Goal: Task Accomplishment & Management: Manage account settings

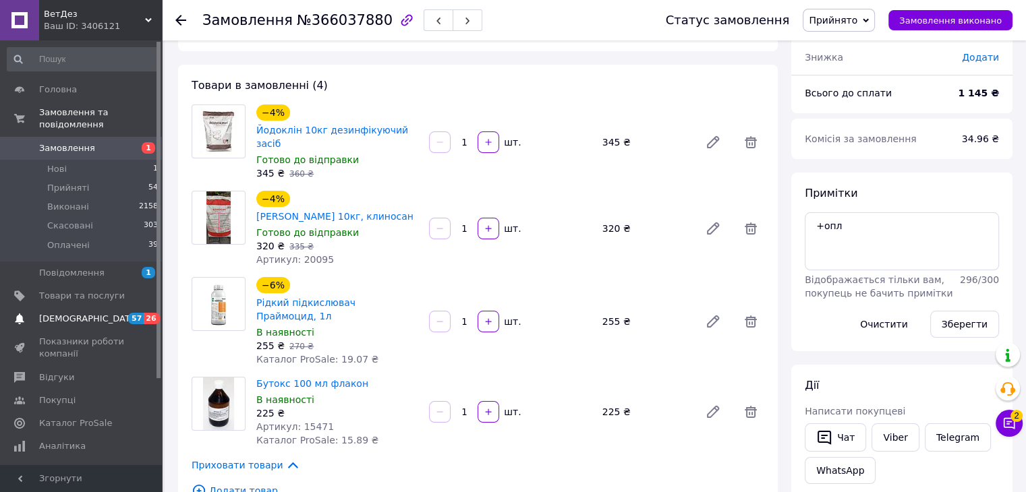
scroll to position [67, 0]
click at [93, 313] on span "[DEMOGRAPHIC_DATA]" at bounding box center [82, 319] width 86 height 12
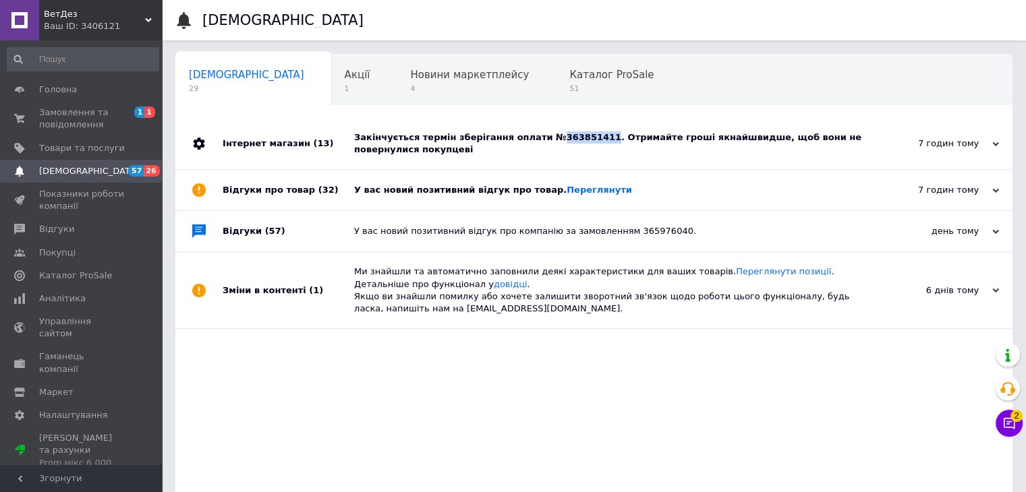
drag, startPoint x: 533, startPoint y: 141, endPoint x: 580, endPoint y: 142, distance: 47.2
click at [580, 142] on div "Закінчується термін зберігання оплати №363851411. Отримайте гроші якнайшвидше, …" at bounding box center [609, 144] width 510 height 24
copy div "363851411"
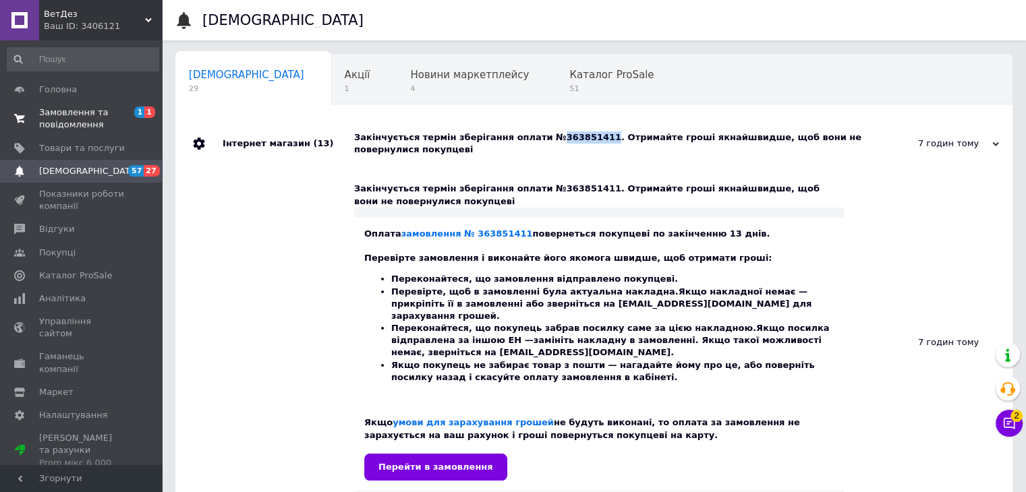
click at [80, 125] on span "Замовлення та повідомлення" at bounding box center [82, 119] width 86 height 24
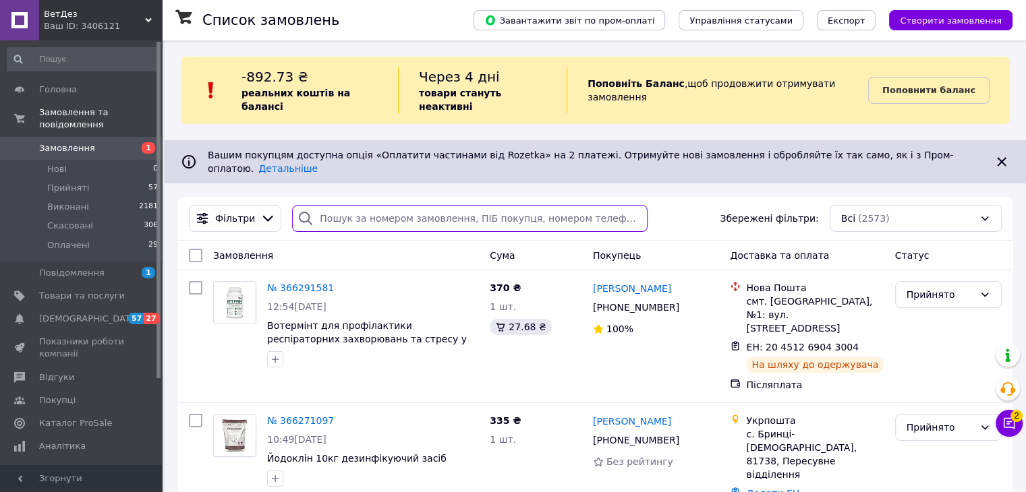
click at [356, 205] on input "search" at bounding box center [469, 218] width 355 height 27
paste input "363851411"
type input "363851411"
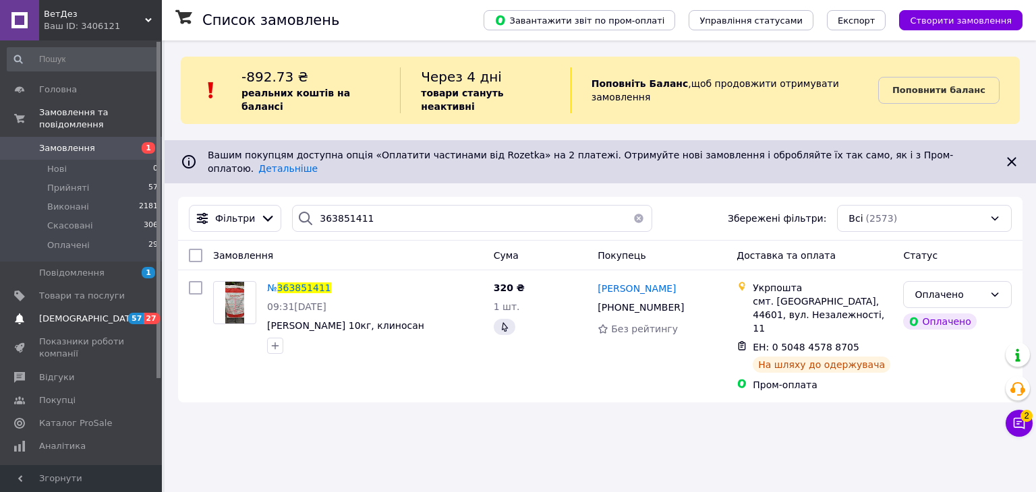
click at [102, 308] on link "Сповіщення 57 27" at bounding box center [83, 319] width 166 height 23
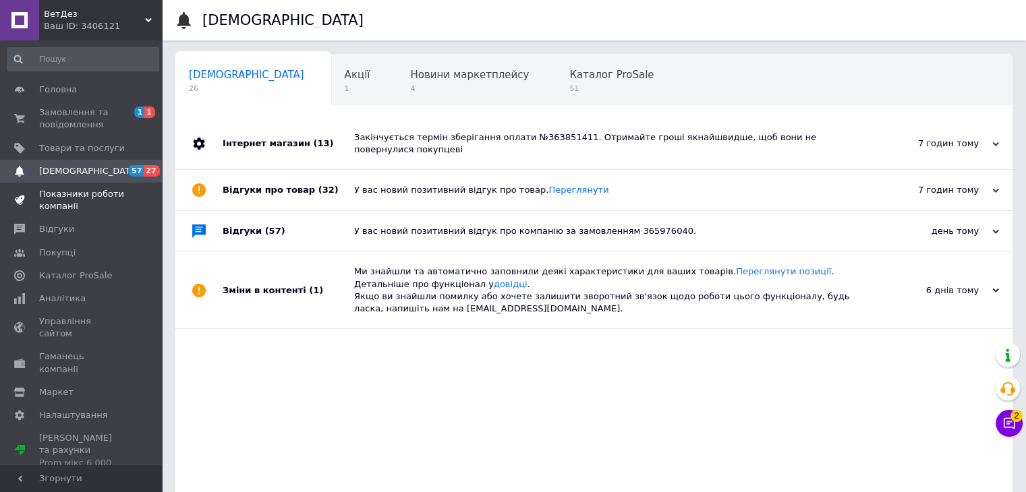
click at [57, 200] on span "Показники роботи компанії" at bounding box center [82, 200] width 86 height 24
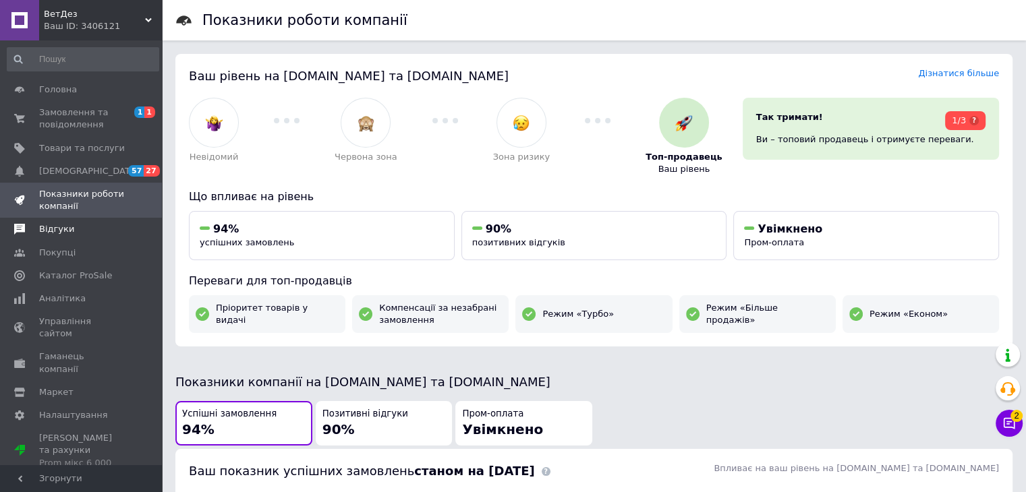
click at [65, 231] on span "Відгуки" at bounding box center [56, 229] width 35 height 12
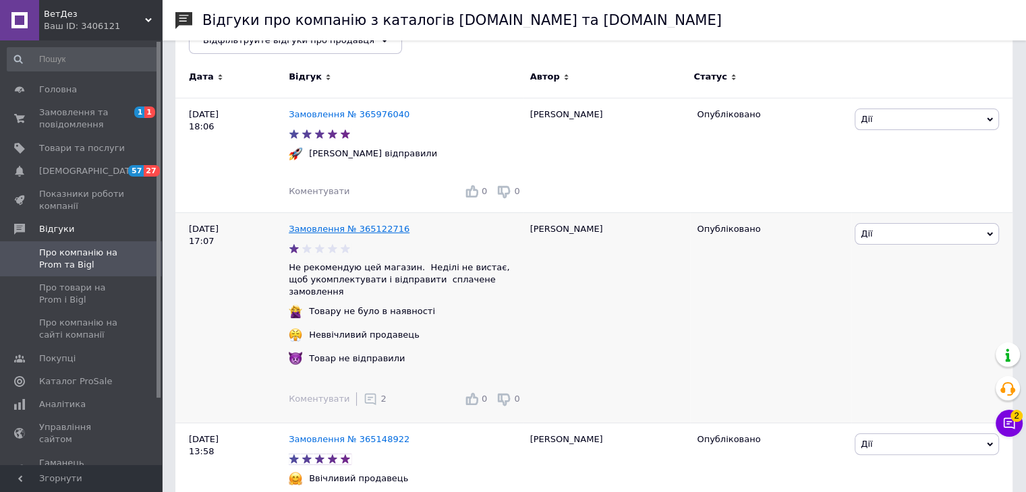
scroll to position [202, 0]
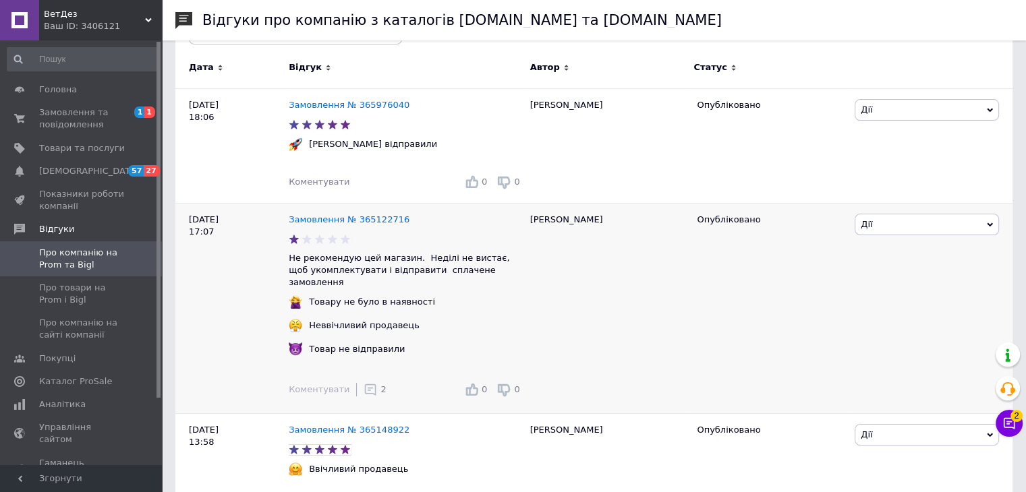
click at [368, 384] on icon at bounding box center [370, 389] width 13 height 13
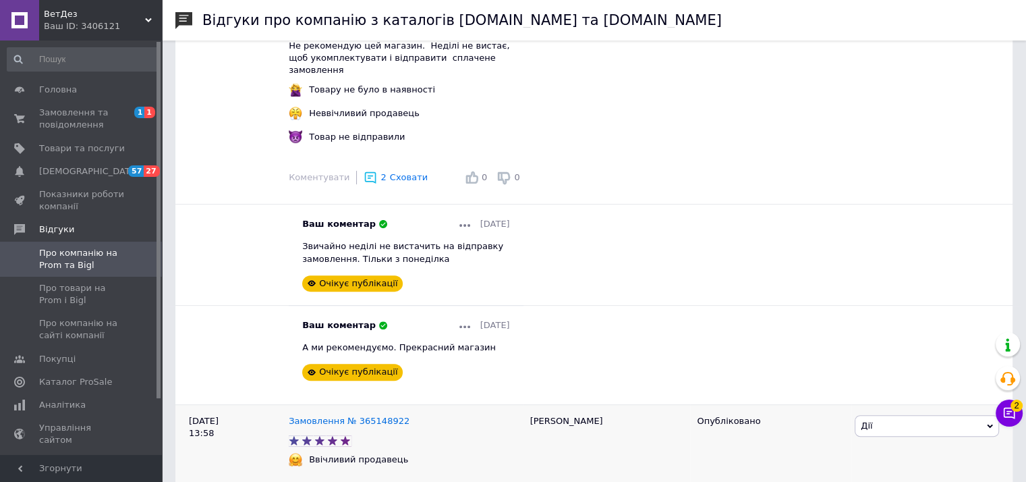
scroll to position [472, 0]
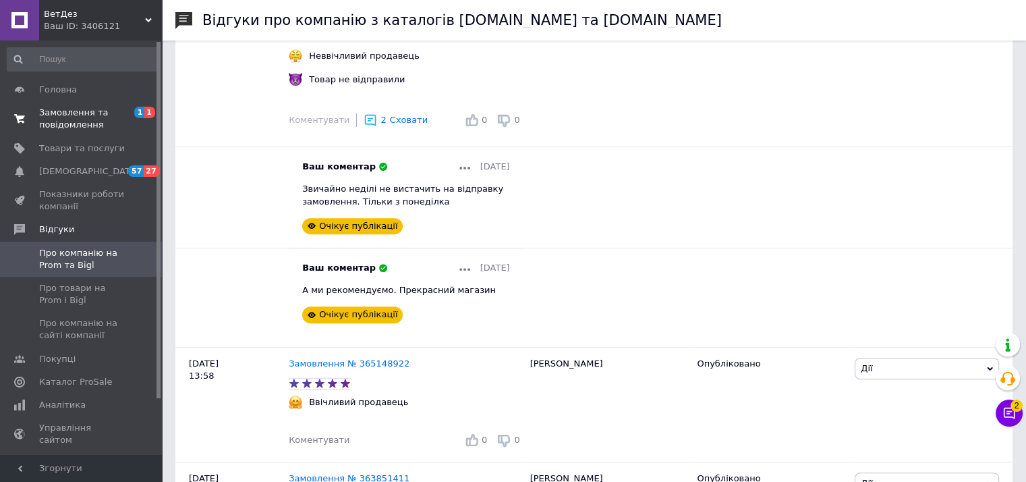
click at [101, 130] on span "Замовлення та повідомлення" at bounding box center [82, 119] width 86 height 24
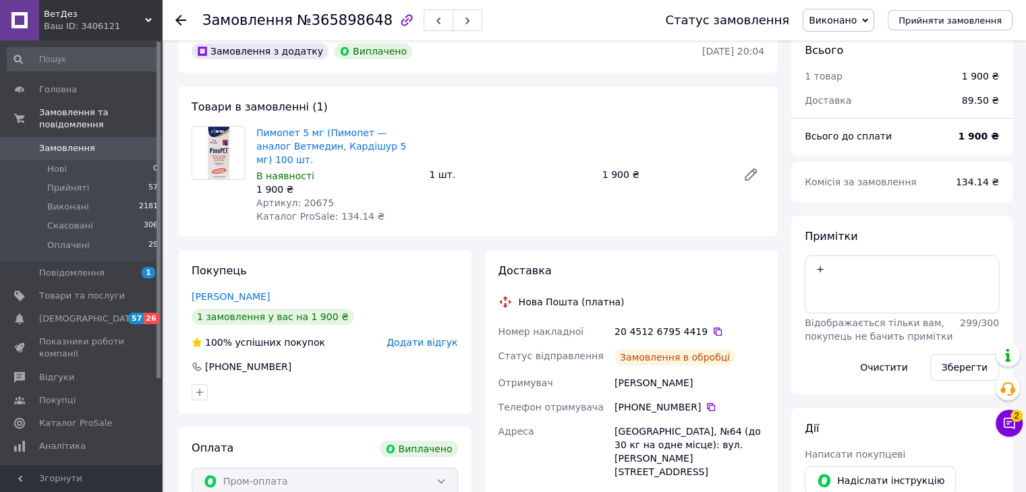
scroll to position [202, 0]
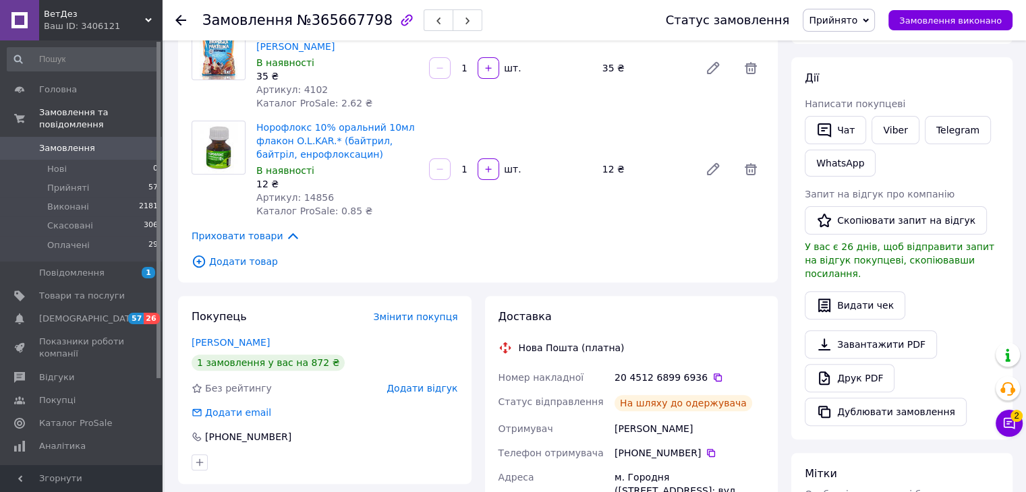
scroll to position [405, 0]
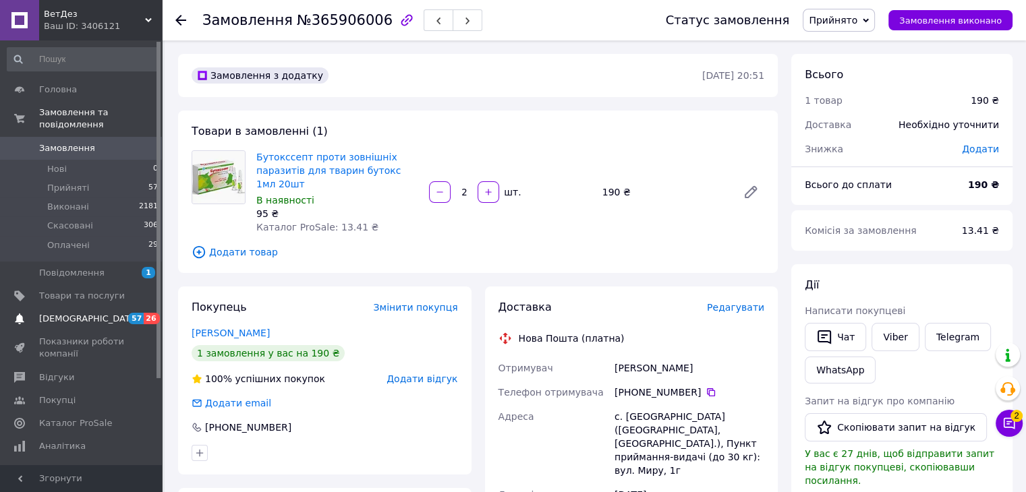
click at [79, 313] on span "[DEMOGRAPHIC_DATA]" at bounding box center [89, 319] width 100 height 12
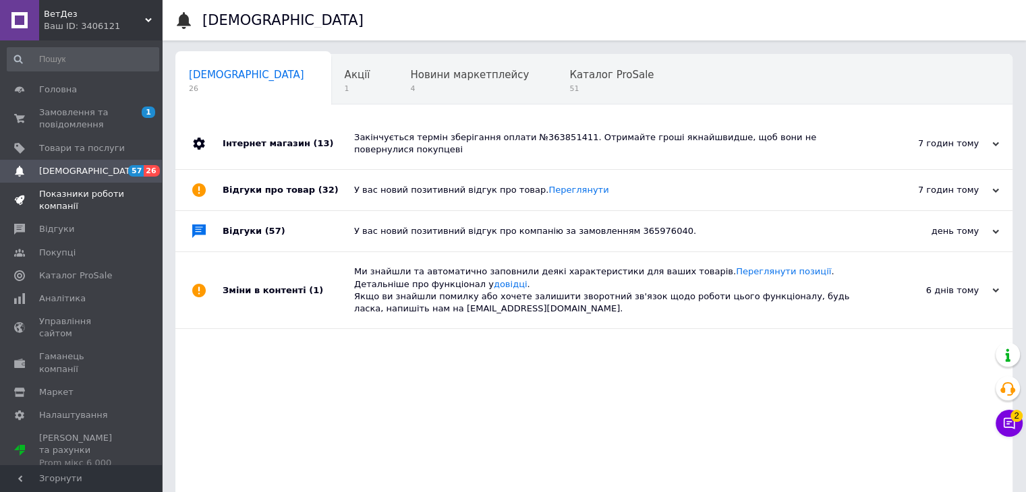
click at [54, 210] on span "Показники роботи компанії" at bounding box center [82, 200] width 86 height 24
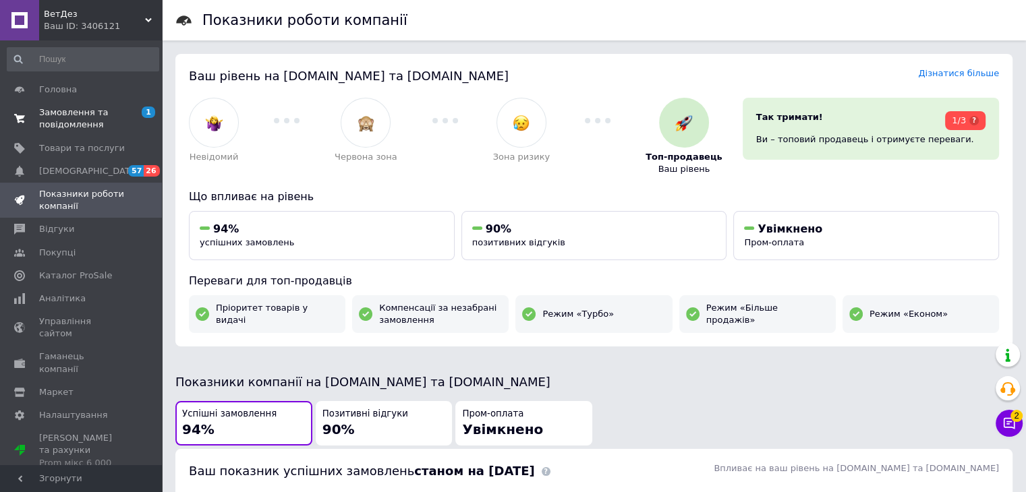
click at [96, 111] on span "Замовлення та повідомлення" at bounding box center [82, 119] width 86 height 24
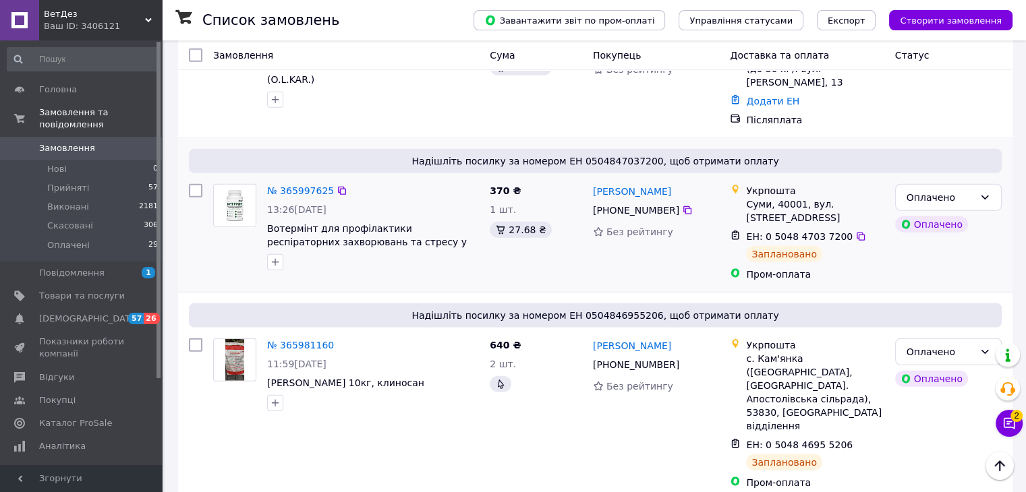
scroll to position [3594, 0]
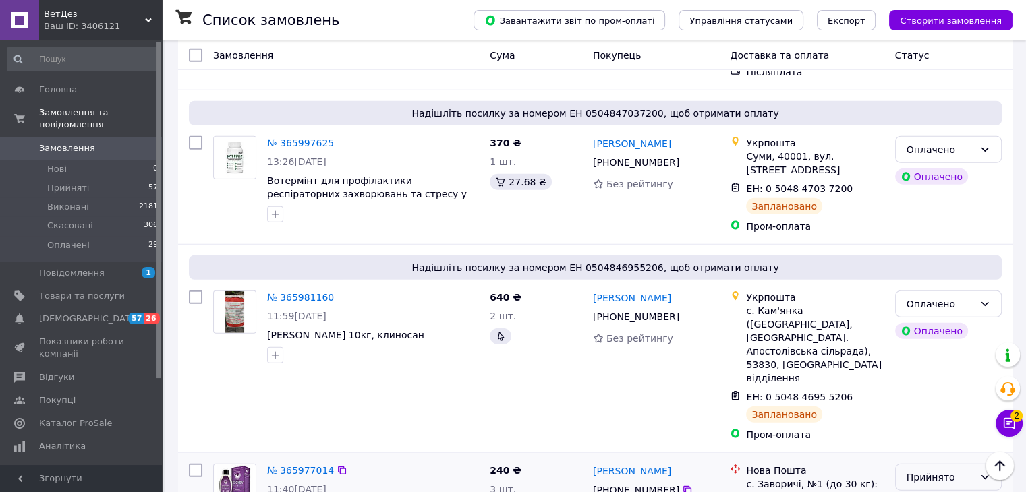
click at [917, 470] on div "Прийнято" at bounding box center [940, 477] width 67 height 15
click at [917, 209] on li "Виконано" at bounding box center [947, 210] width 105 height 24
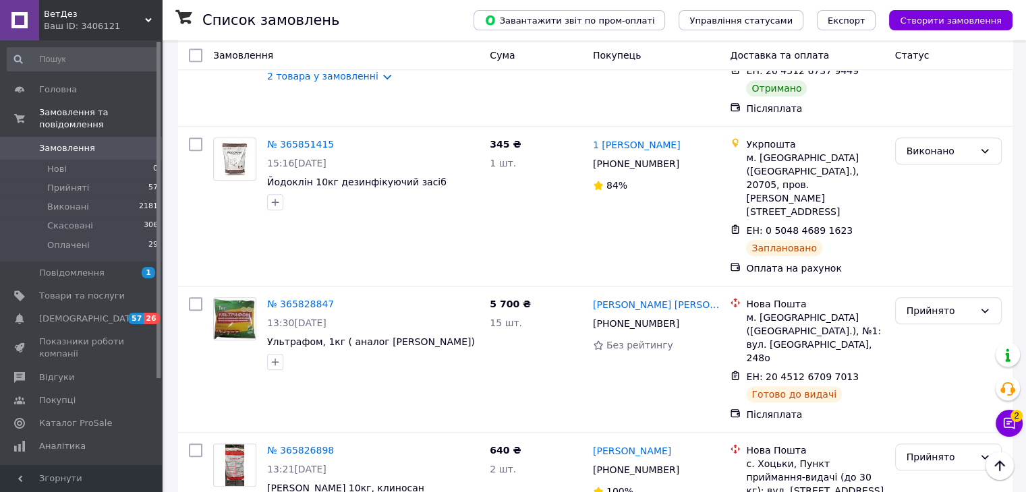
scroll to position [6225, 0]
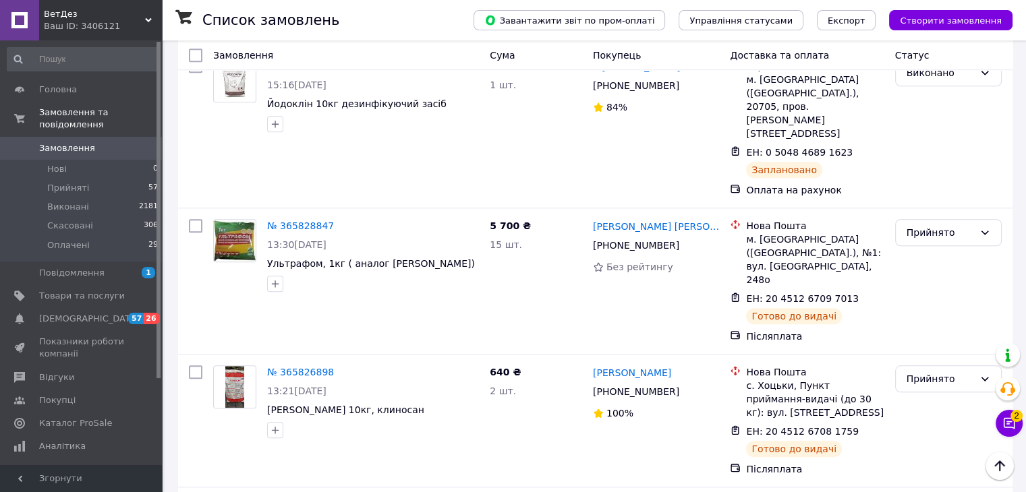
click at [942, 278] on li "Виконано" at bounding box center [947, 280] width 105 height 24
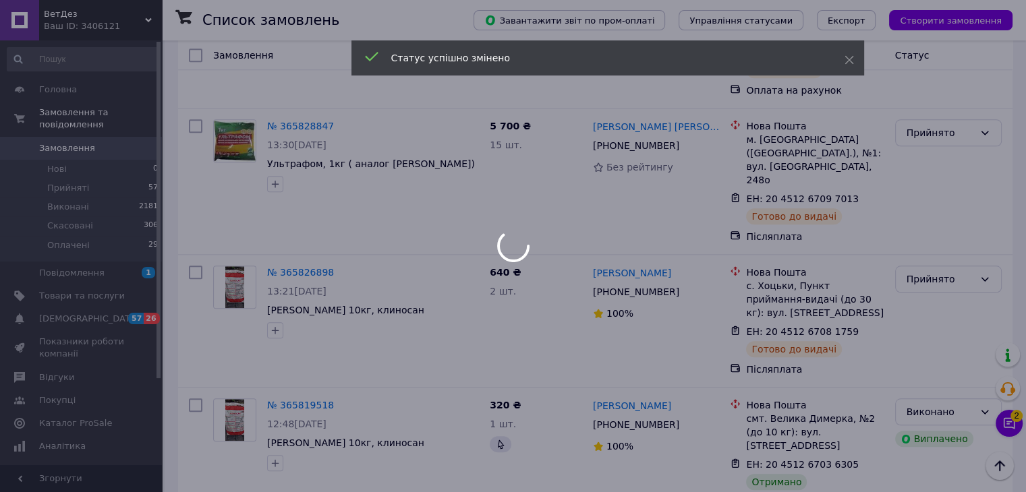
scroll to position [6427, 0]
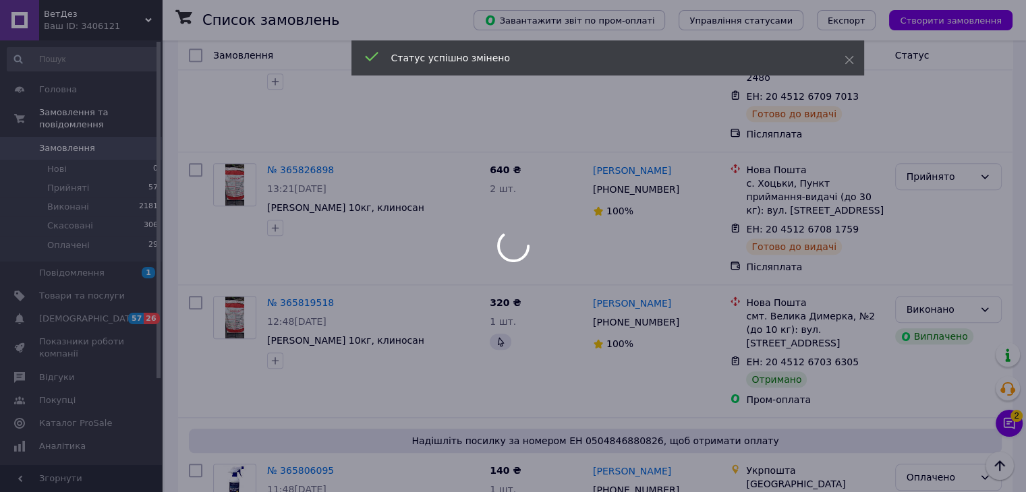
click at [949, 265] on div at bounding box center [513, 246] width 1026 height 492
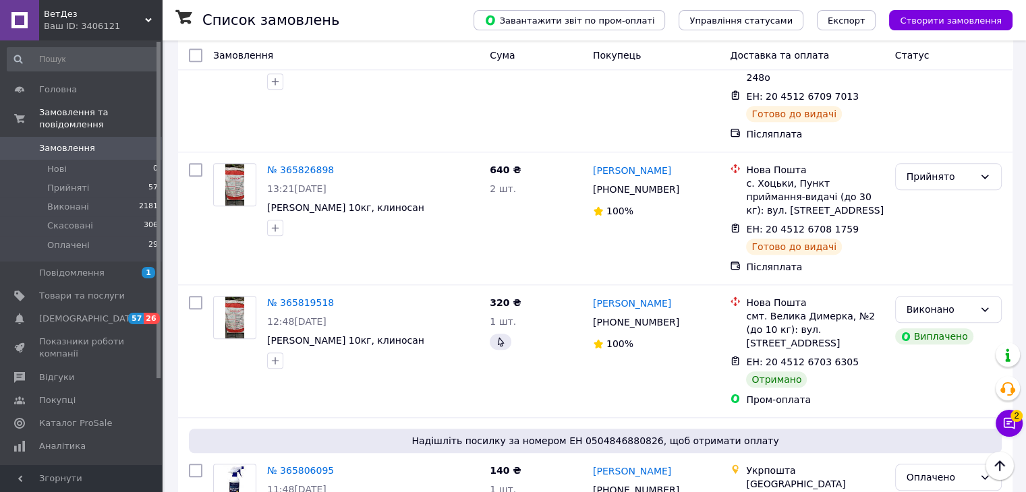
click at [932, 288] on li "Виконано" at bounding box center [947, 293] width 105 height 24
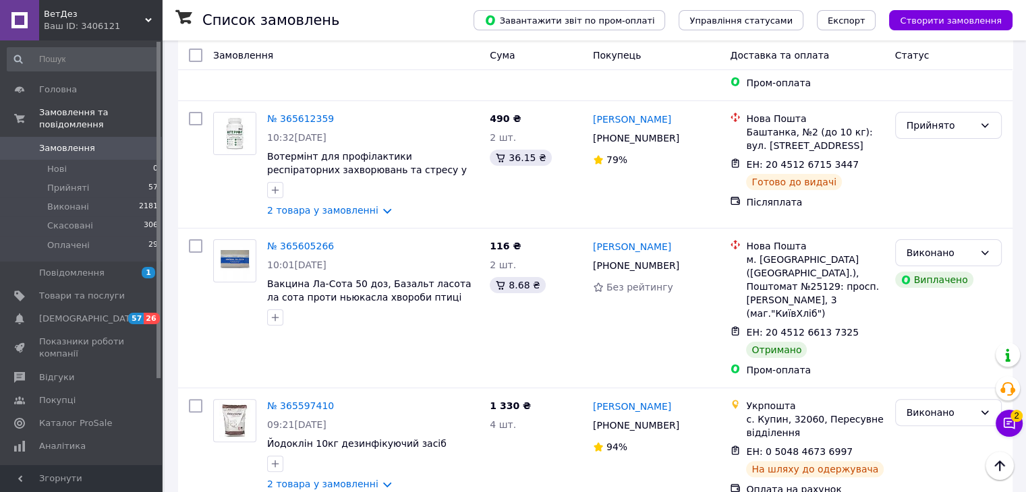
scroll to position [10542, 0]
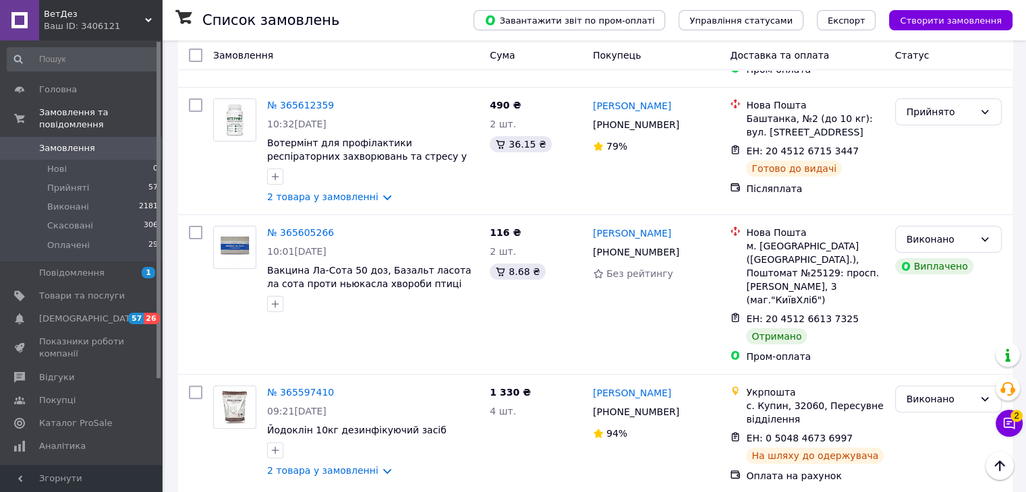
click at [921, 284] on li "Виконано" at bounding box center [947, 282] width 105 height 24
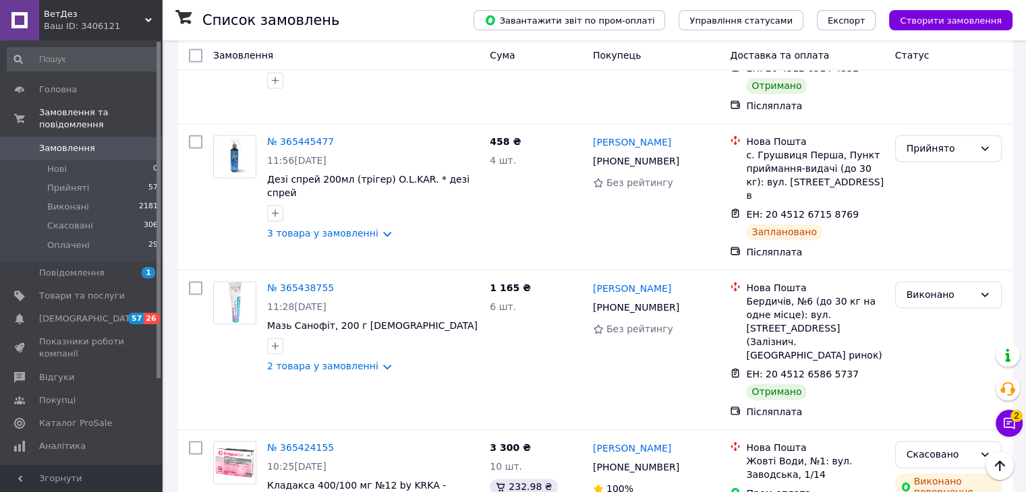
scroll to position [12295, 0]
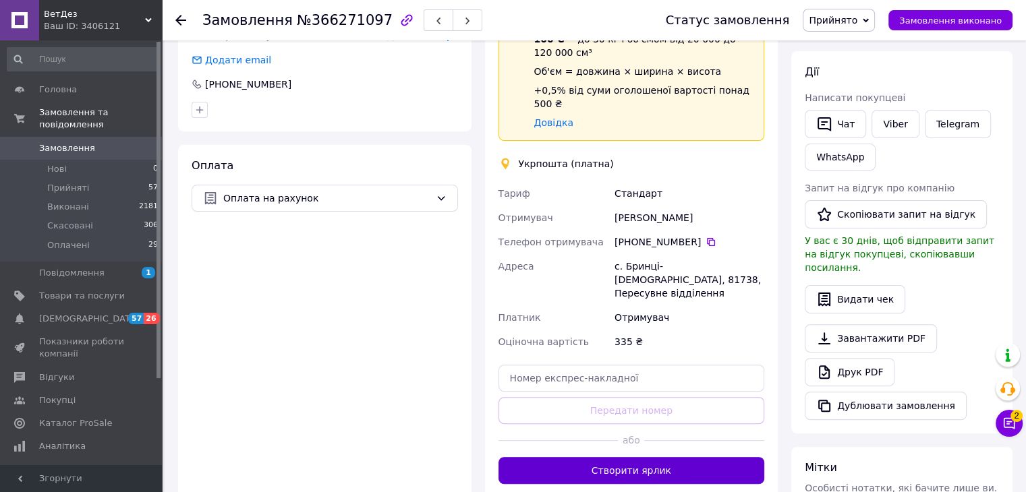
scroll to position [337, 0]
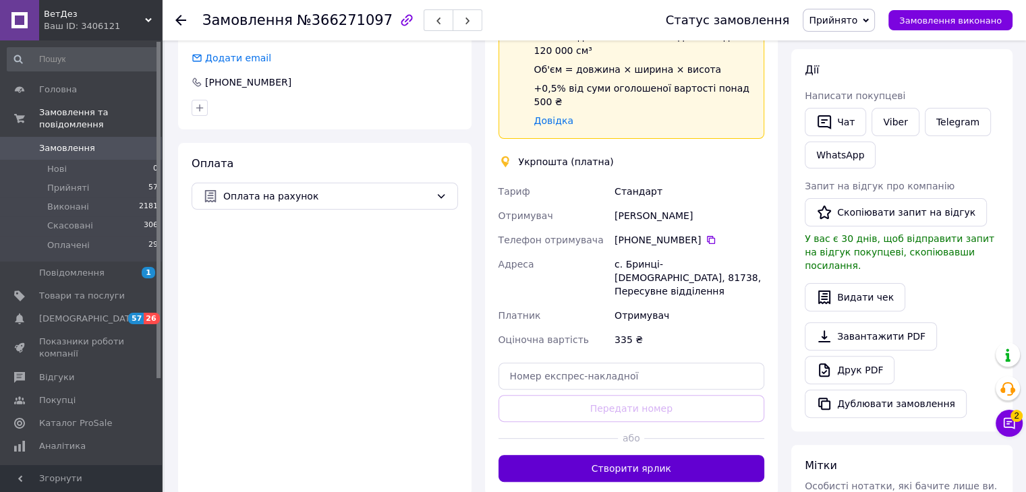
click at [648, 455] on button "Створити ярлик" at bounding box center [631, 468] width 266 height 27
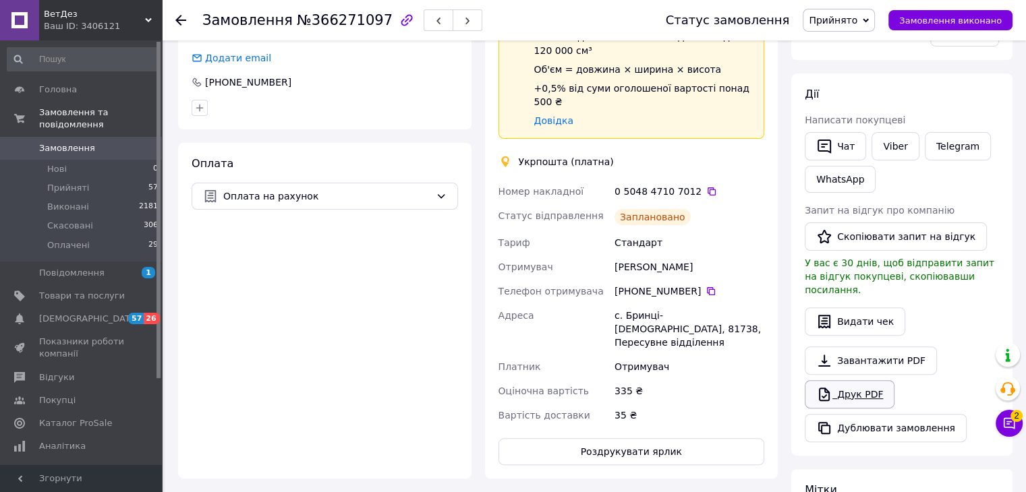
click at [853, 387] on link "Друк PDF" at bounding box center [850, 394] width 90 height 28
click at [978, 29] on button "Замовлення виконано" at bounding box center [950, 20] width 124 height 20
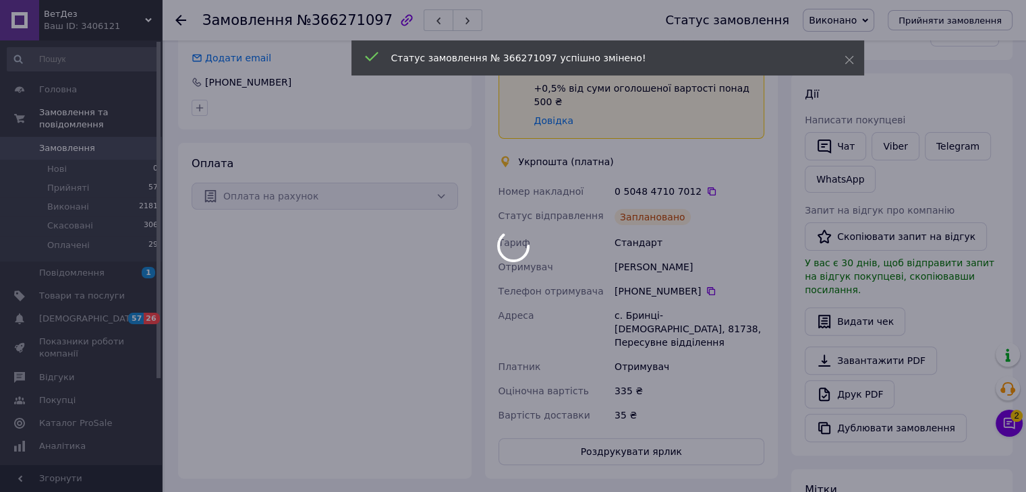
scroll to position [311, 0]
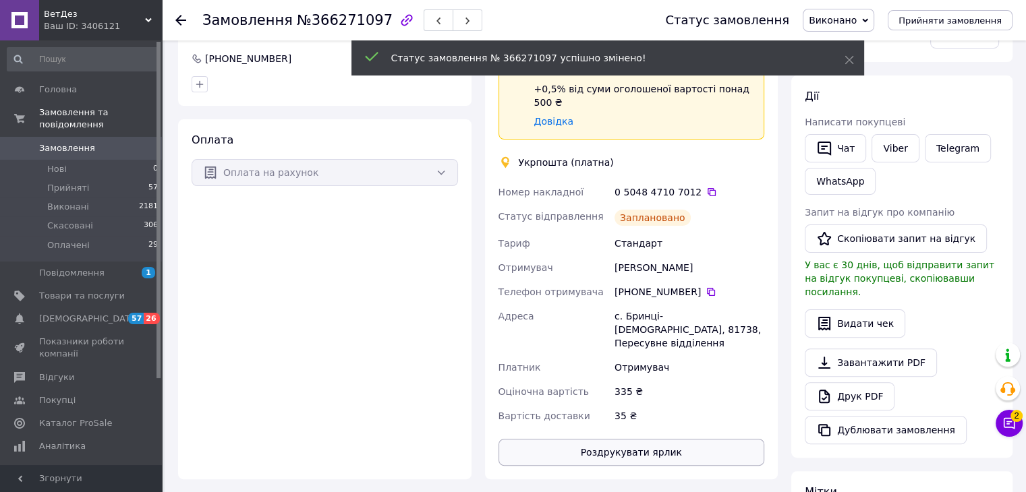
click at [695, 439] on button "Роздрукувати ярлик" at bounding box center [631, 452] width 266 height 27
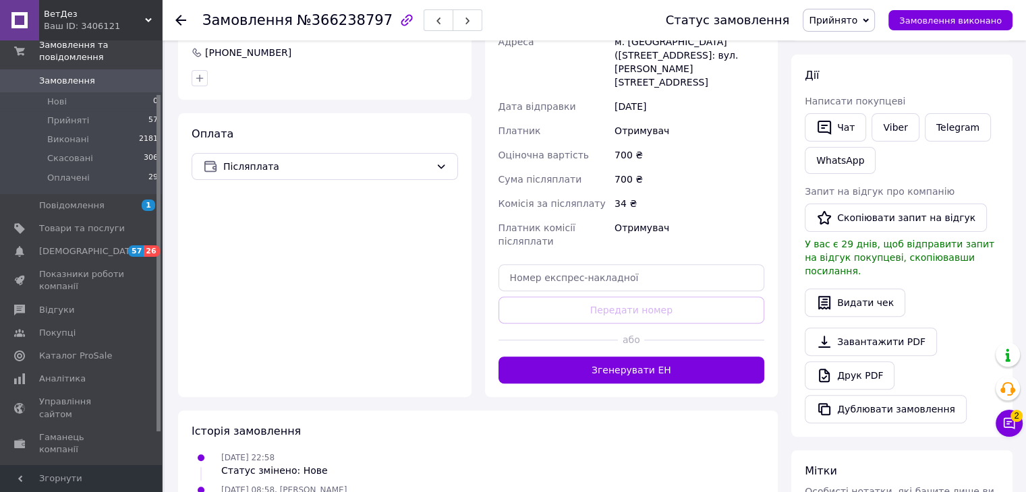
scroll to position [405, 0]
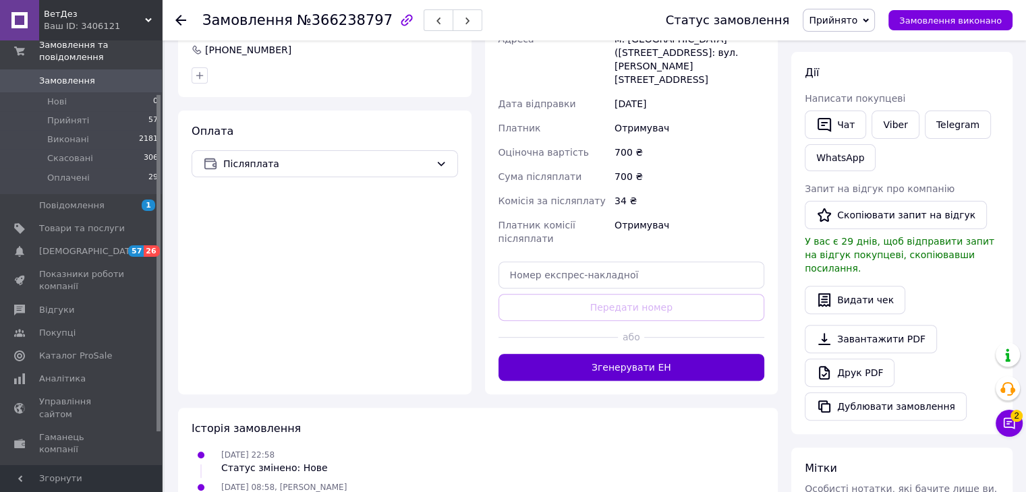
click at [631, 354] on button "Згенерувати ЕН" at bounding box center [631, 367] width 266 height 27
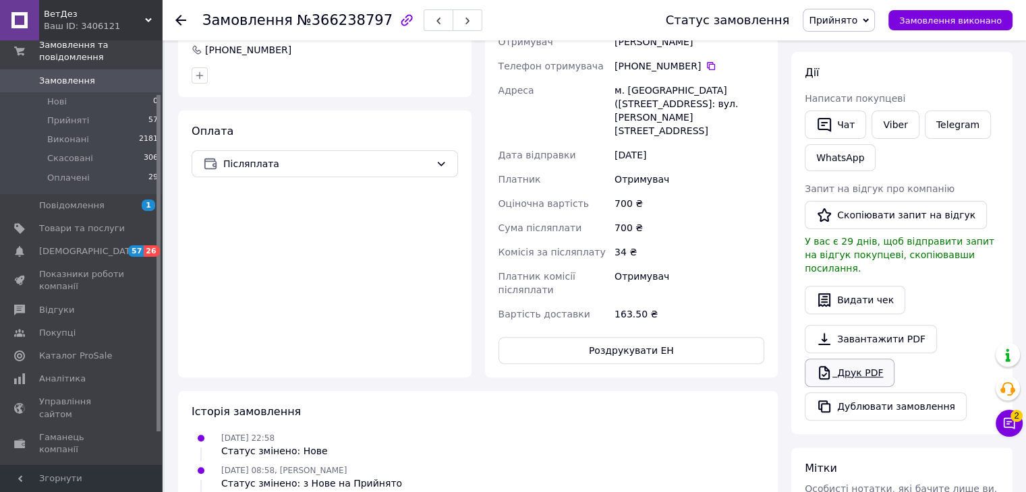
click at [840, 359] on link "Друк PDF" at bounding box center [850, 373] width 90 height 28
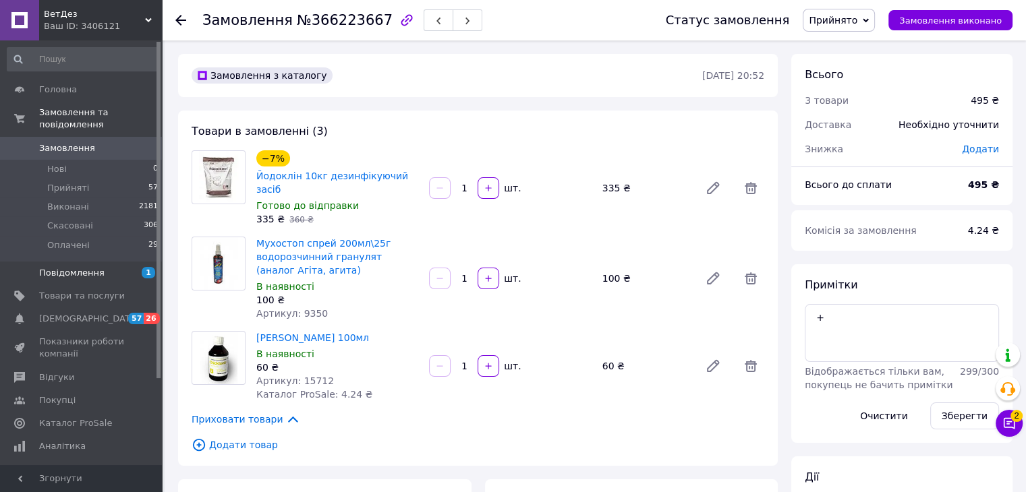
drag, startPoint x: 85, startPoint y: 277, endPoint x: 95, endPoint y: 262, distance: 18.5
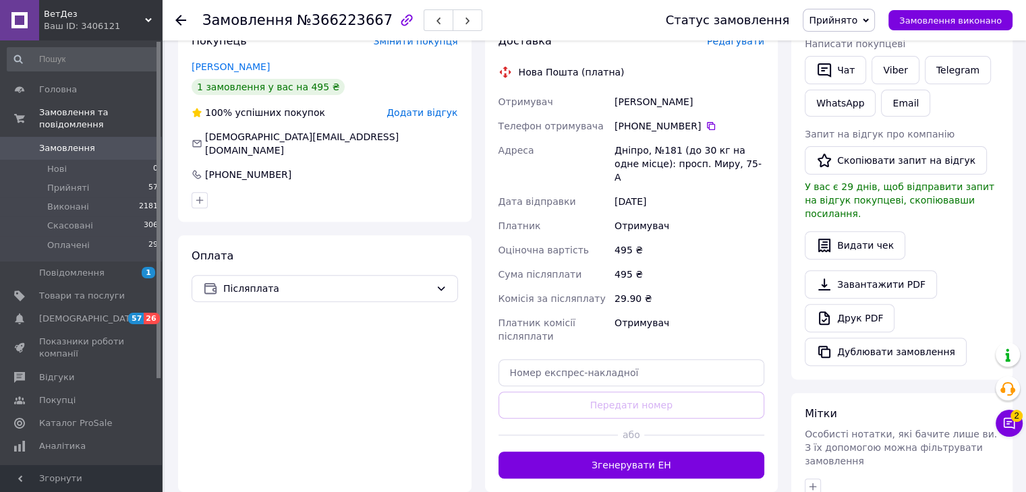
scroll to position [540, 0]
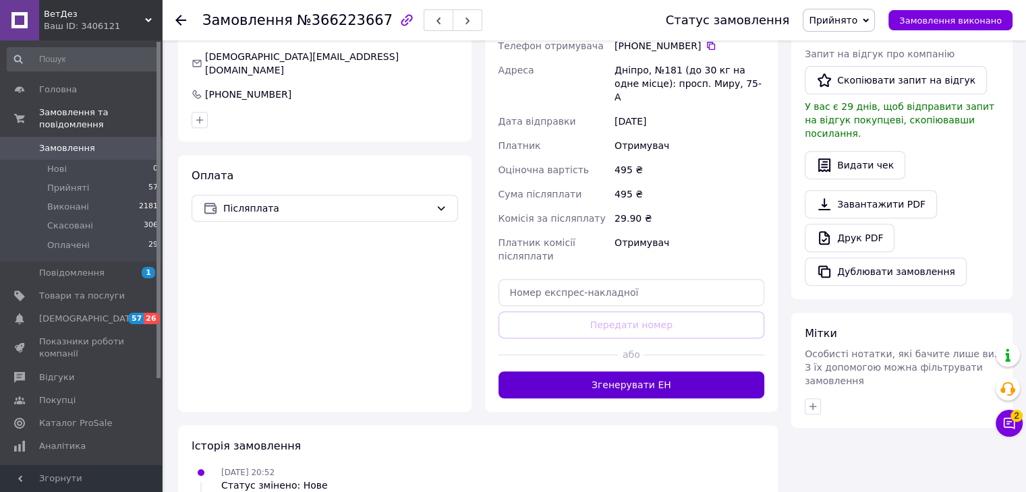
click at [644, 372] on button "Згенерувати ЕН" at bounding box center [631, 385] width 266 height 27
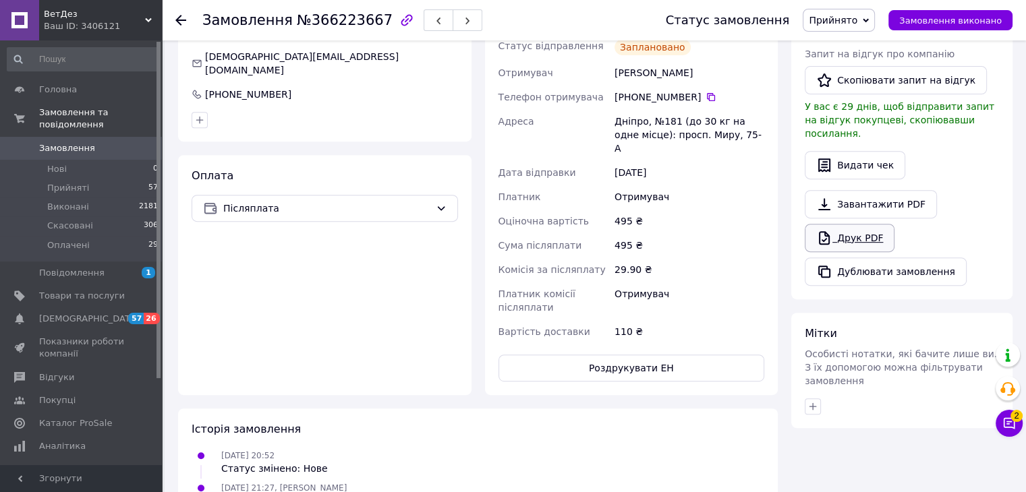
click at [847, 224] on link "Друк PDF" at bounding box center [850, 238] width 90 height 28
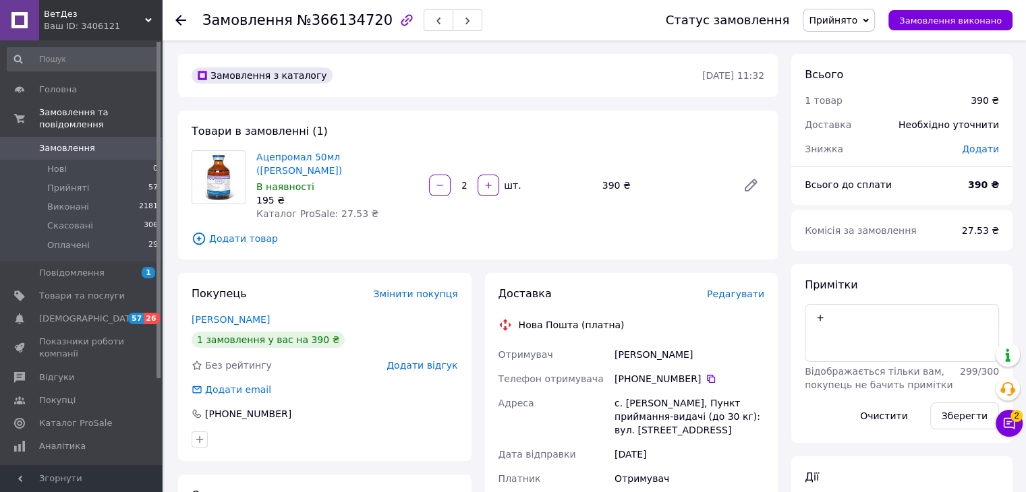
scroll to position [337, 0]
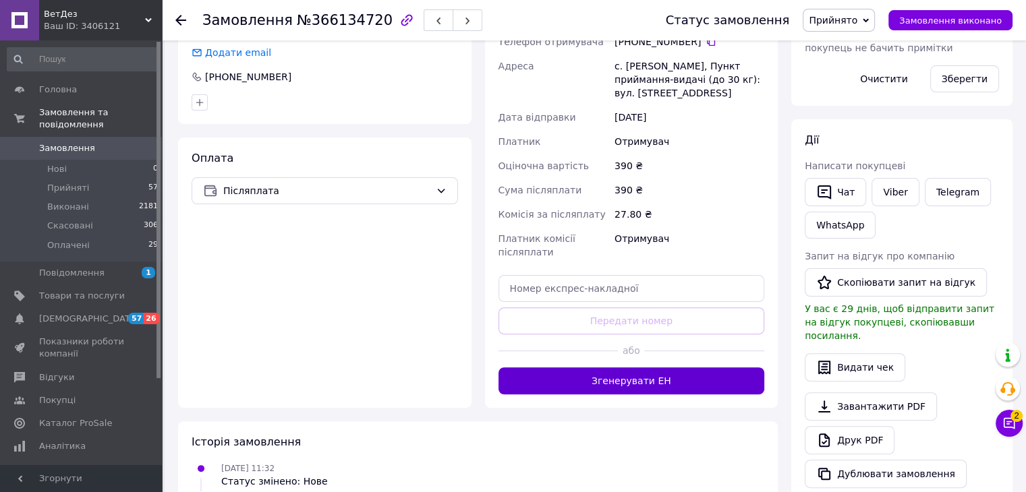
click at [657, 374] on button "Згенерувати ЕН" at bounding box center [631, 381] width 266 height 27
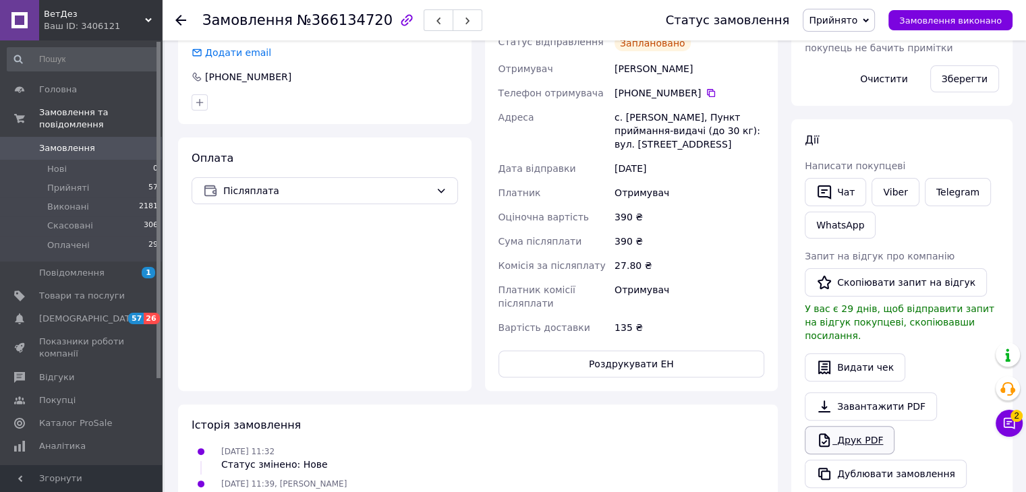
click at [858, 428] on link "Друк PDF" at bounding box center [850, 440] width 90 height 28
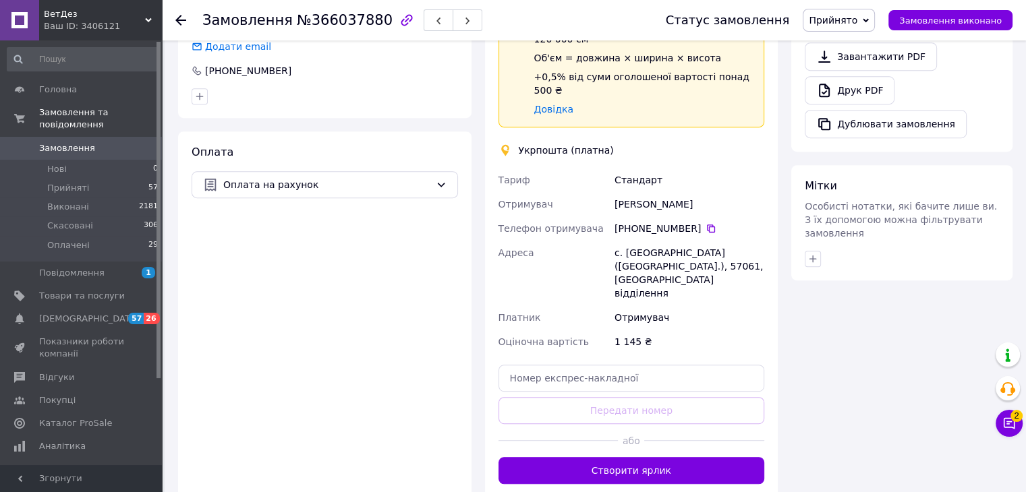
scroll to position [742, 0]
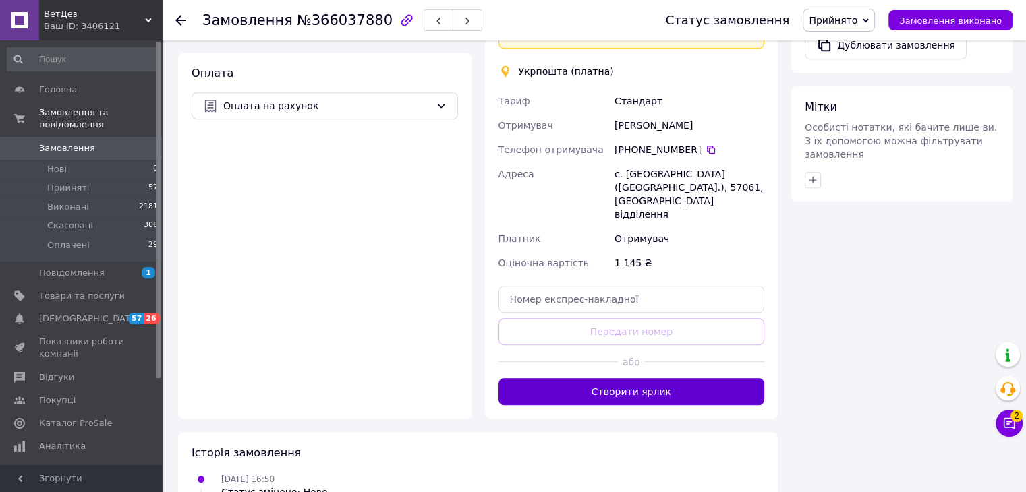
click at [664, 378] on button "Створити ярлик" at bounding box center [631, 391] width 266 height 27
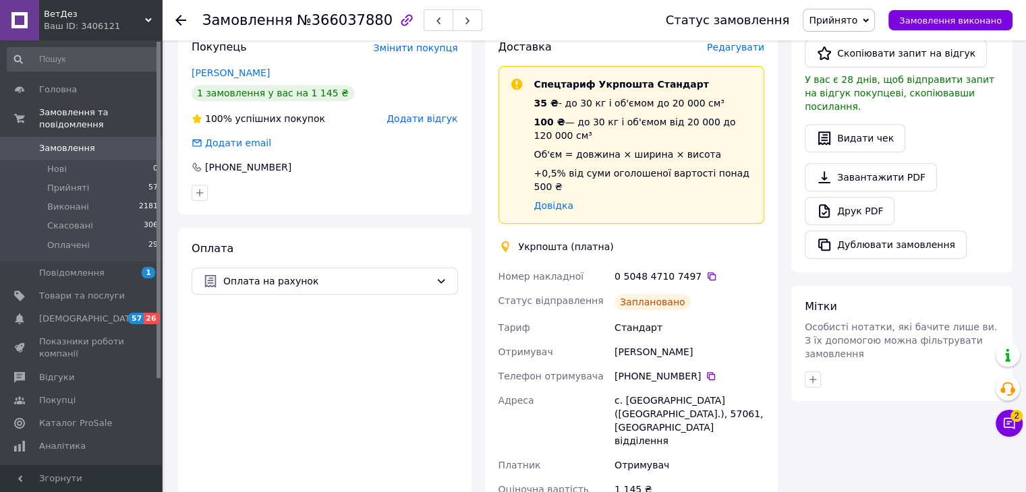
scroll to position [405, 0]
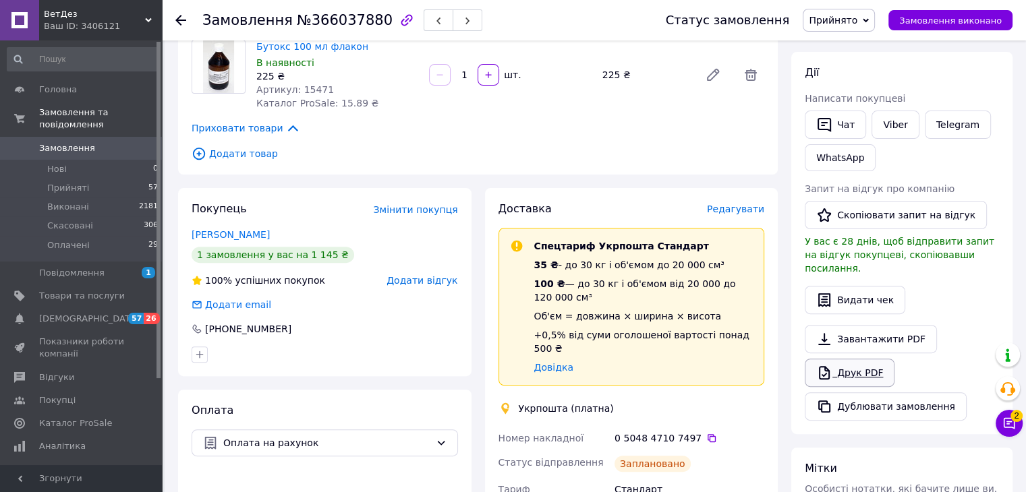
click at [866, 359] on link "Друк PDF" at bounding box center [850, 373] width 90 height 28
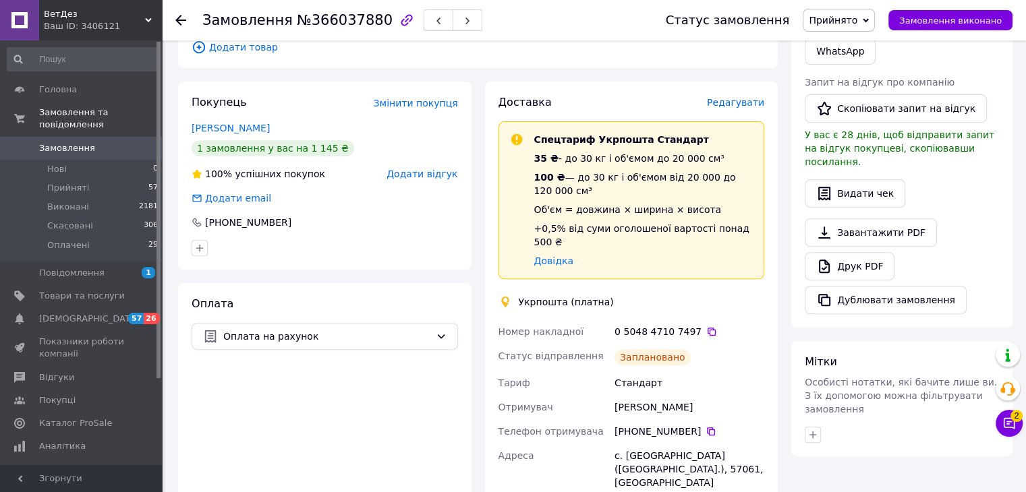
scroll to position [675, 0]
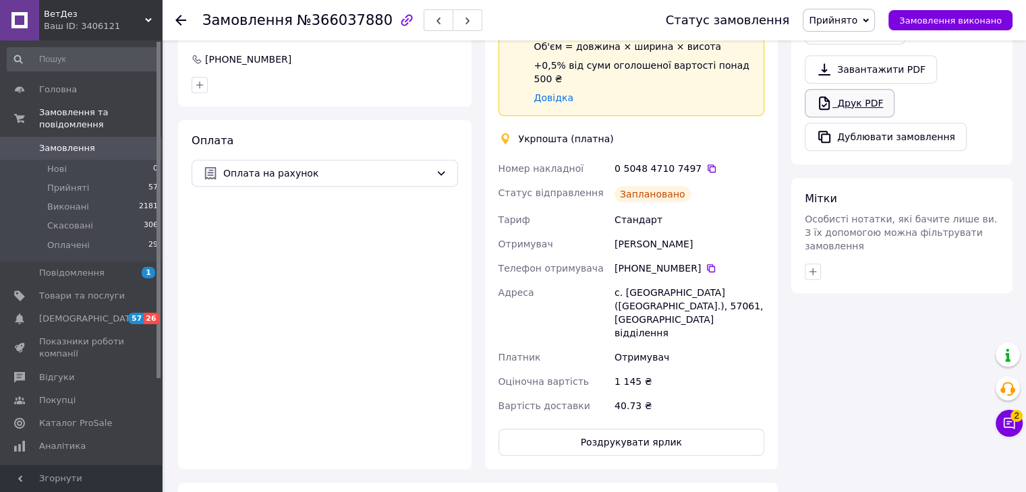
click at [853, 89] on link "Друк PDF" at bounding box center [850, 103] width 90 height 28
drag, startPoint x: 955, startPoint y: 13, endPoint x: 955, endPoint y: 25, distance: 11.5
click at [955, 12] on button "Замовлення виконано" at bounding box center [950, 20] width 124 height 20
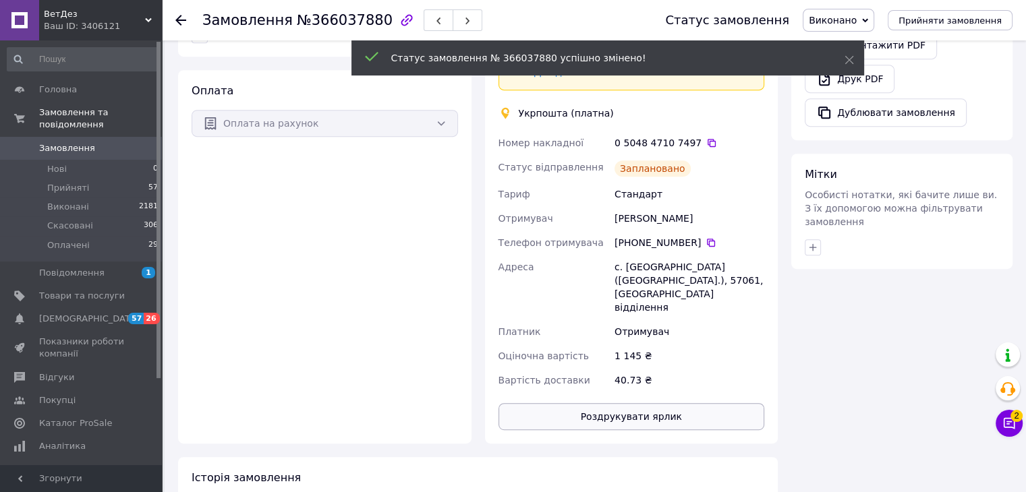
click at [685, 403] on button "Роздрукувати ярлик" at bounding box center [631, 416] width 266 height 27
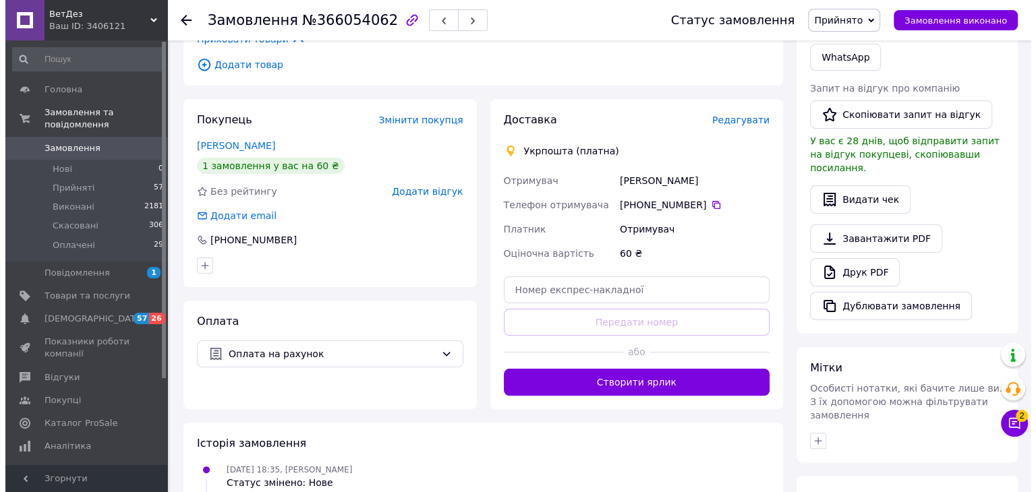
scroll to position [270, 0]
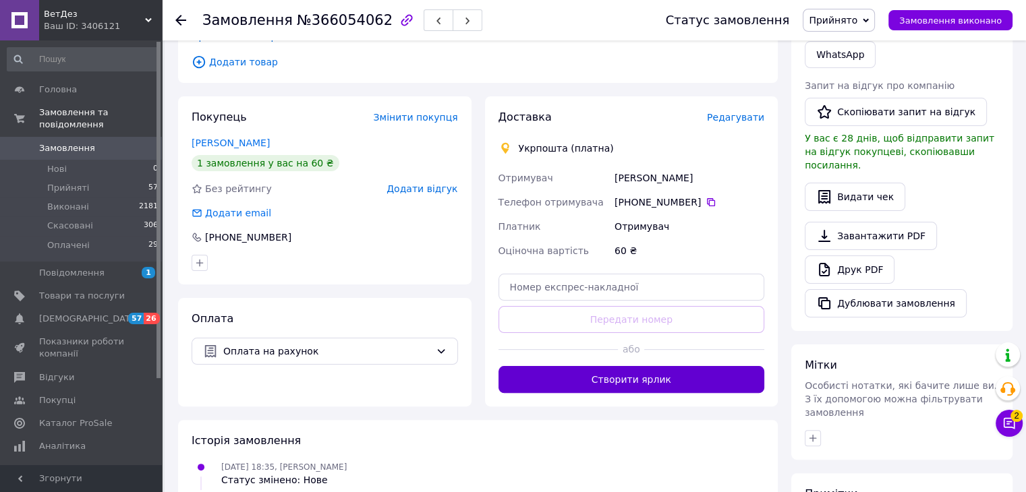
click at [664, 377] on button "Створити ярлик" at bounding box center [631, 379] width 266 height 27
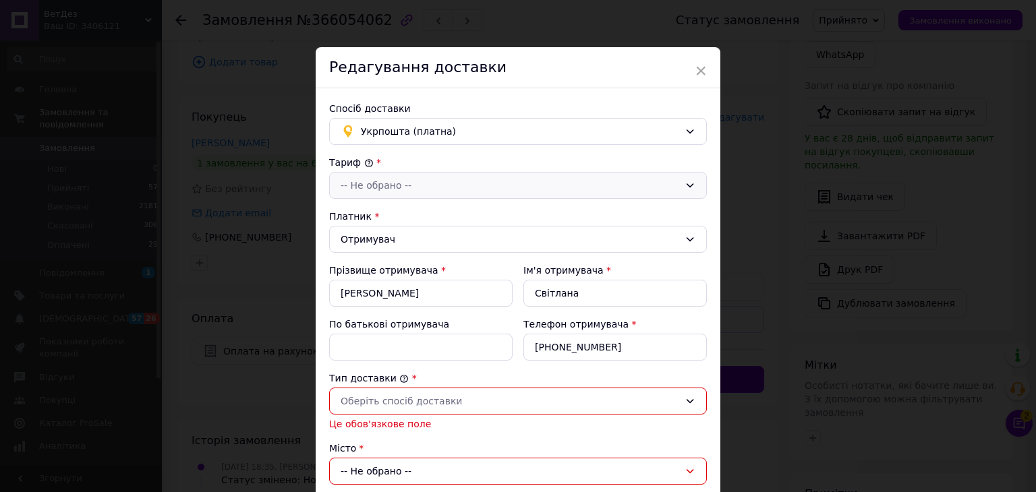
click at [380, 181] on div "-- Не обрано --" at bounding box center [510, 185] width 339 height 15
click at [376, 214] on li "Стандарт" at bounding box center [516, 214] width 376 height 24
click at [397, 397] on div "Оберіть спосіб доставки" at bounding box center [510, 401] width 339 height 15
click at [391, 424] on li "Склад - склад" at bounding box center [516, 428] width 376 height 24
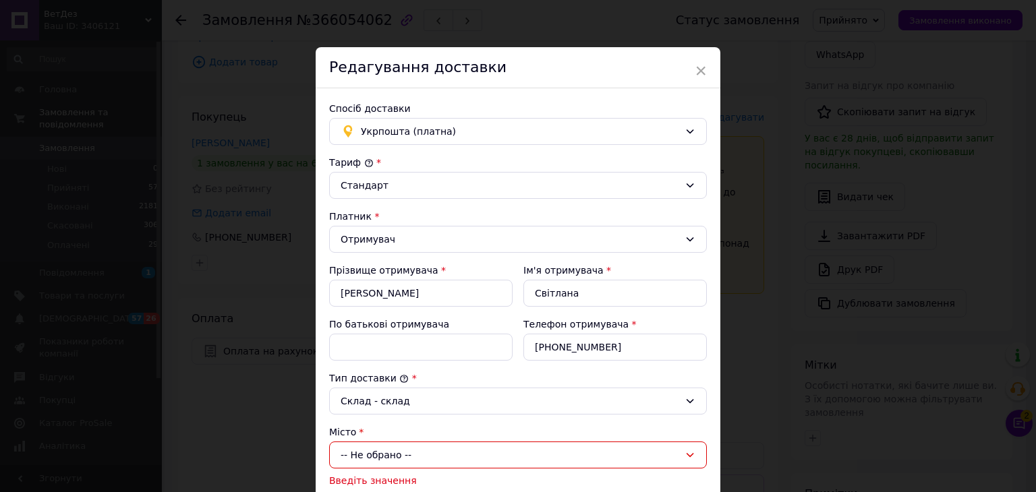
scroll to position [135, 0]
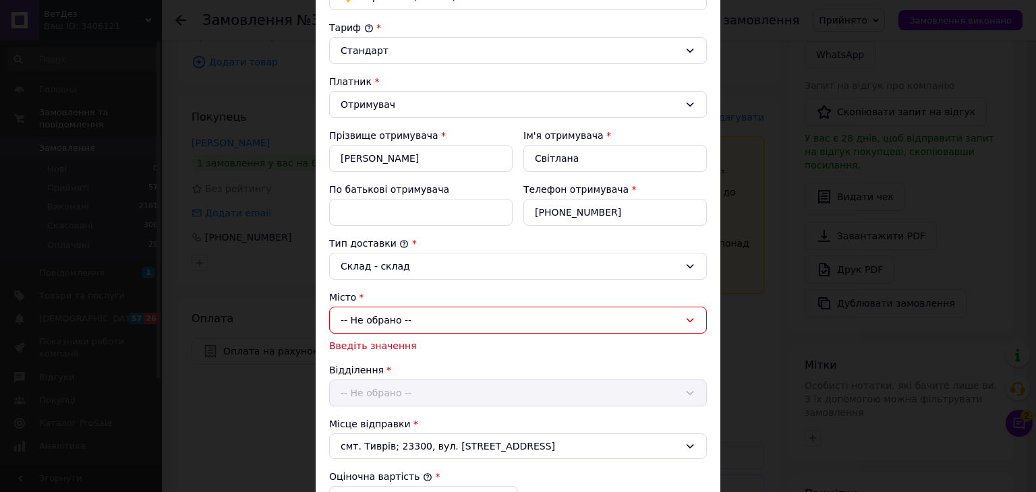
click at [418, 320] on div "-- Не обрано --" at bounding box center [518, 320] width 378 height 27
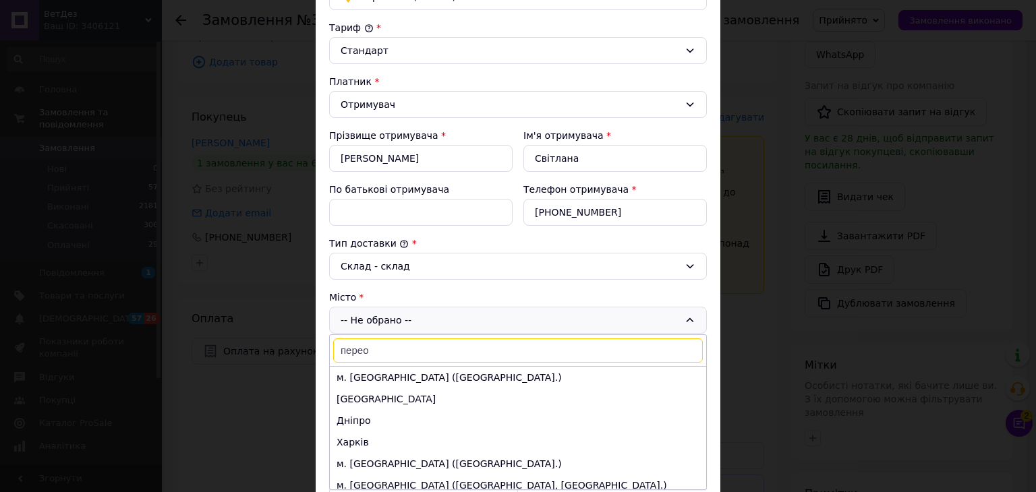
type input "переор"
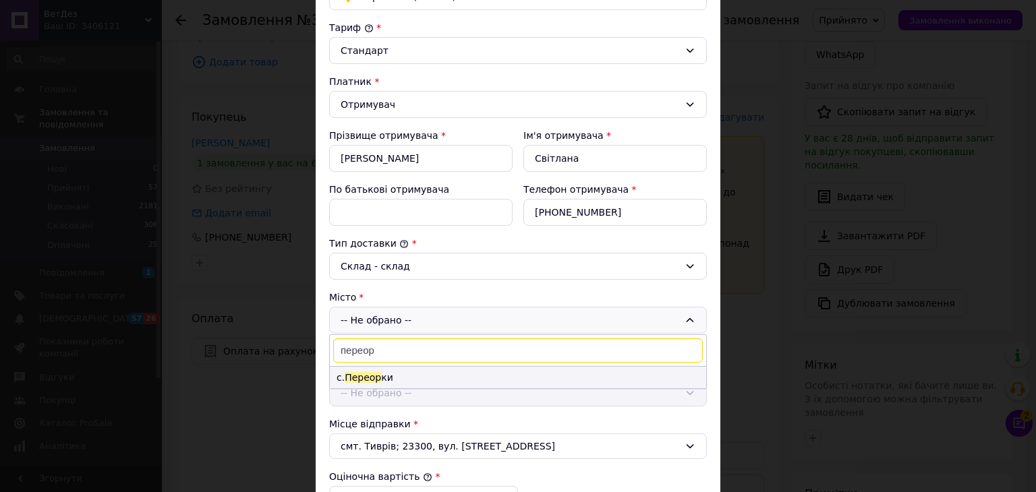
click at [379, 378] on li "с. Переор ки" at bounding box center [518, 378] width 376 height 22
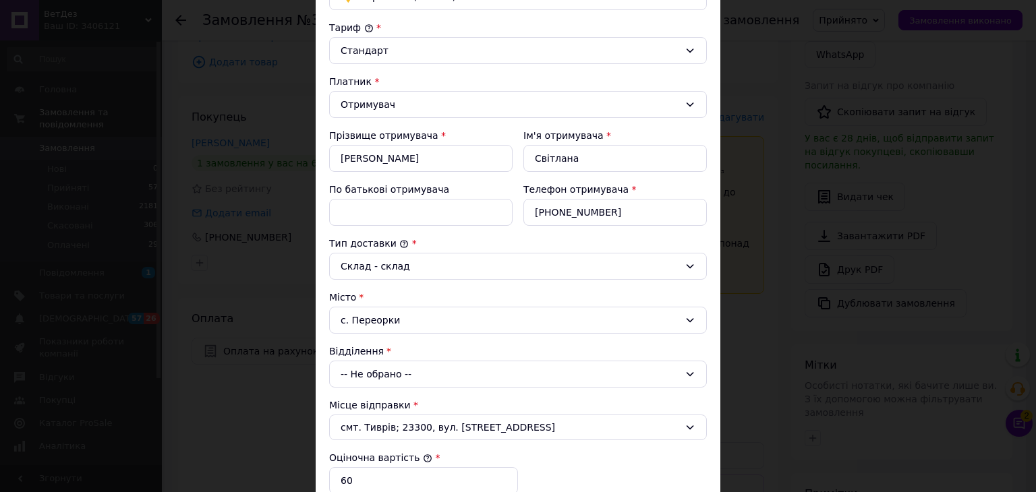
click at [397, 367] on div "-- Не обрано --" at bounding box center [518, 374] width 378 height 27
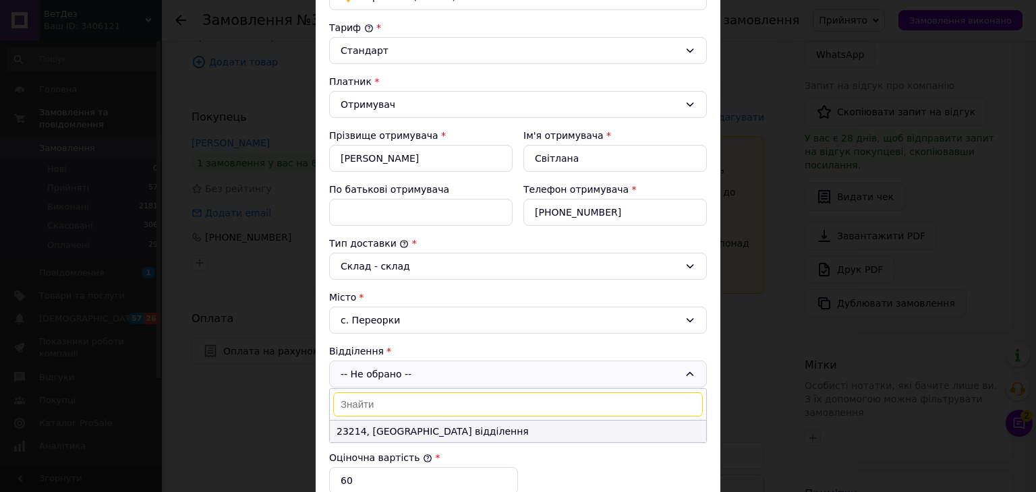
click at [393, 424] on li "23214, Пересувне відділення" at bounding box center [518, 432] width 376 height 22
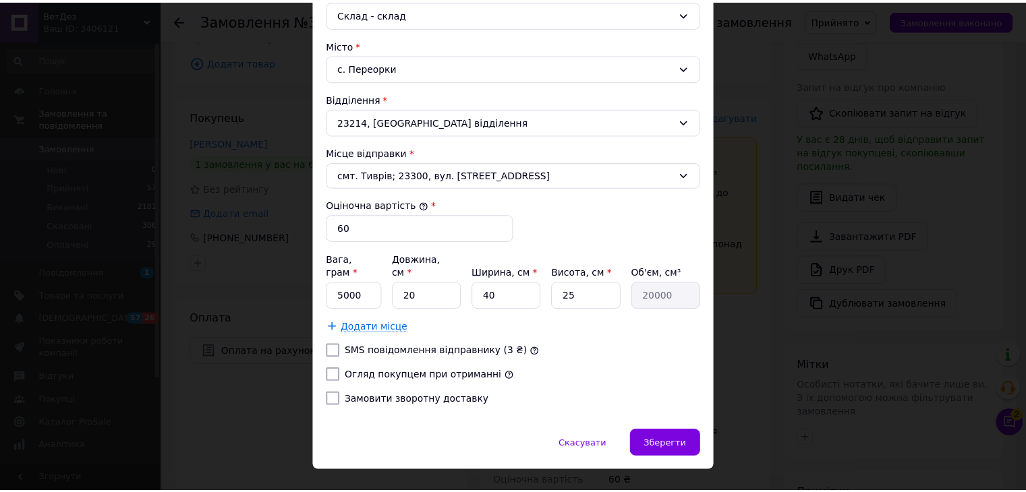
scroll to position [397, 0]
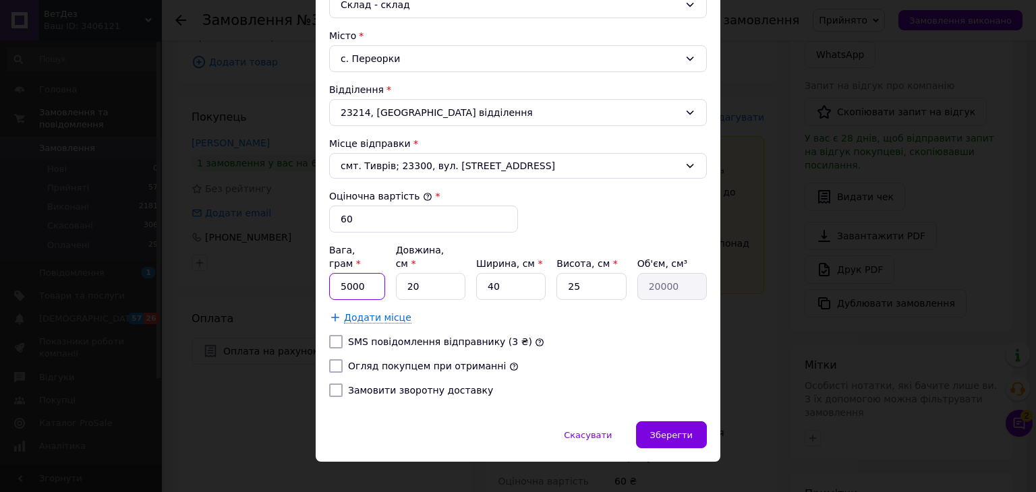
click at [370, 273] on input "5000" at bounding box center [357, 286] width 56 height 27
type input "500"
click at [678, 422] on div "Зберегти" at bounding box center [671, 435] width 71 height 27
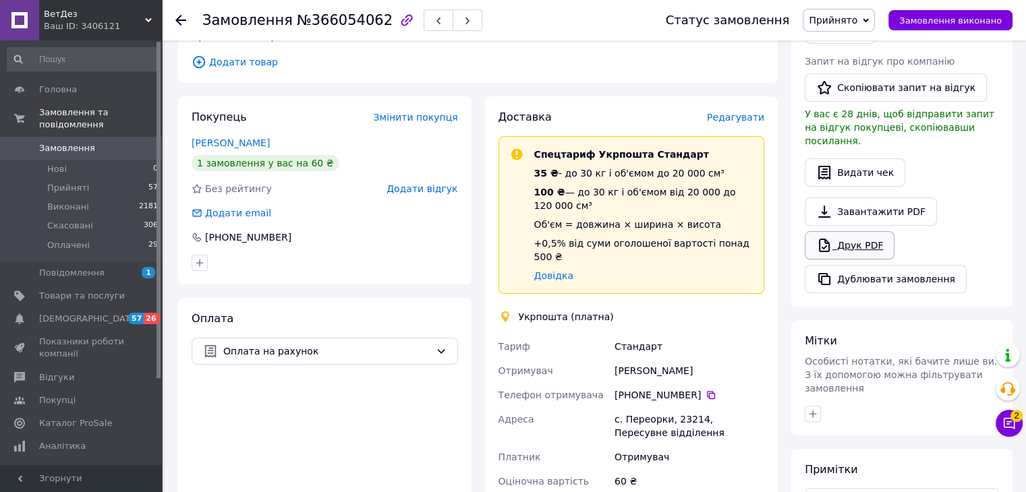
click at [860, 231] on link "Друк PDF" at bounding box center [850, 245] width 90 height 28
click at [927, 24] on span "Замовлення виконано" at bounding box center [950, 21] width 103 height 10
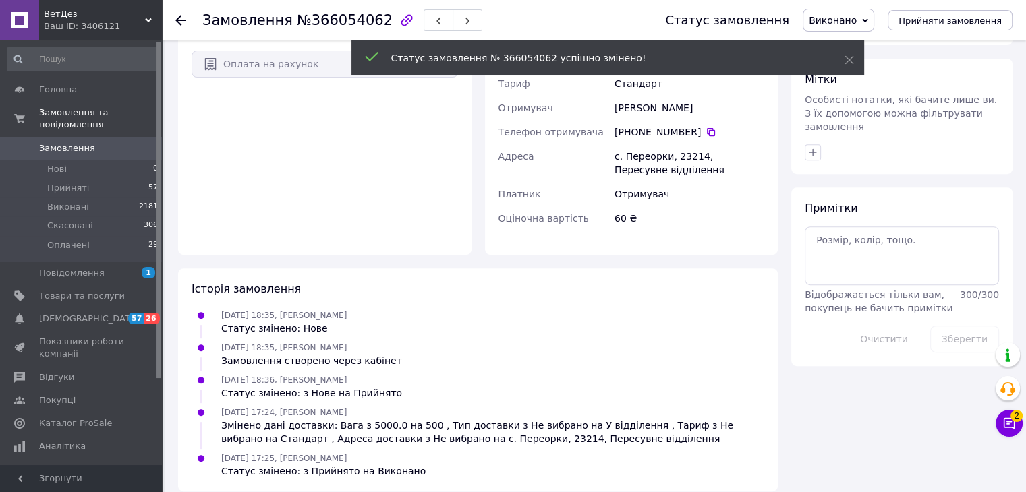
scroll to position [556, 0]
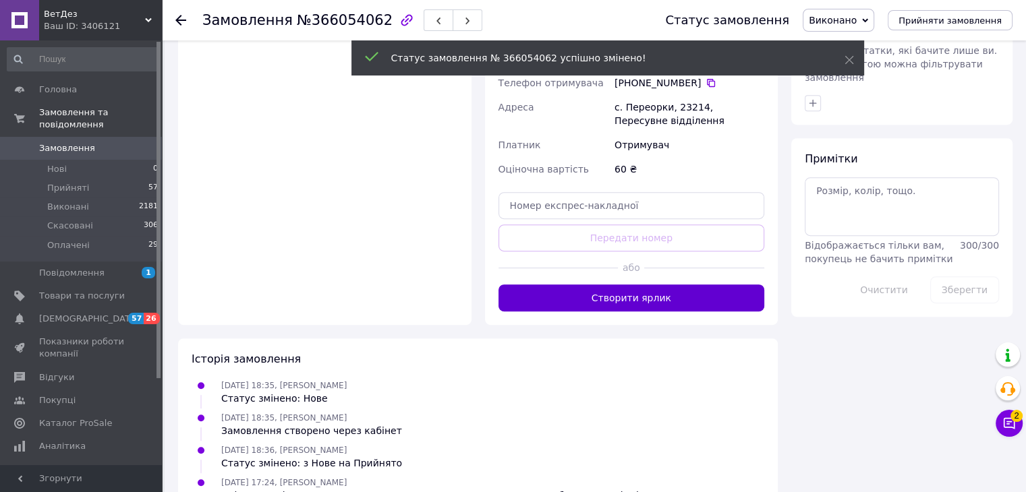
click at [673, 289] on button "Створити ярлик" at bounding box center [631, 298] width 266 height 27
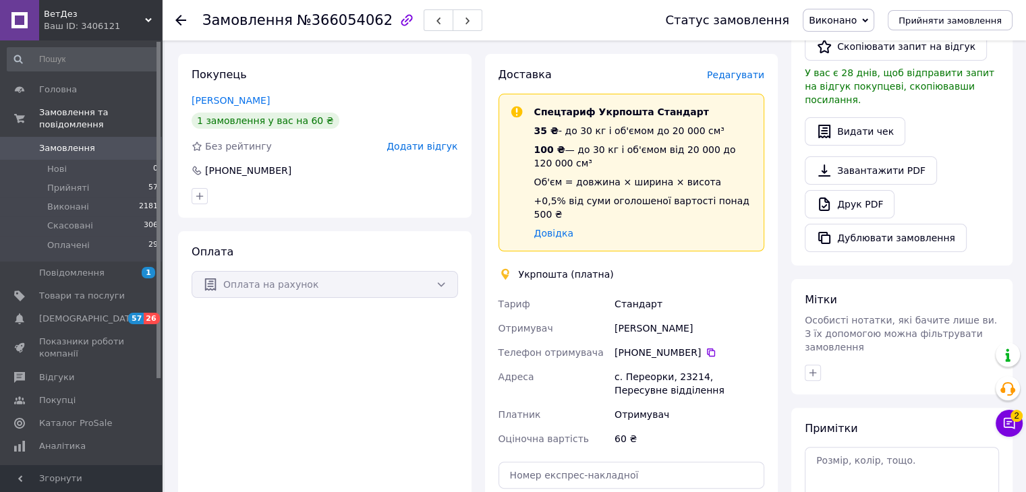
scroll to position [489, 0]
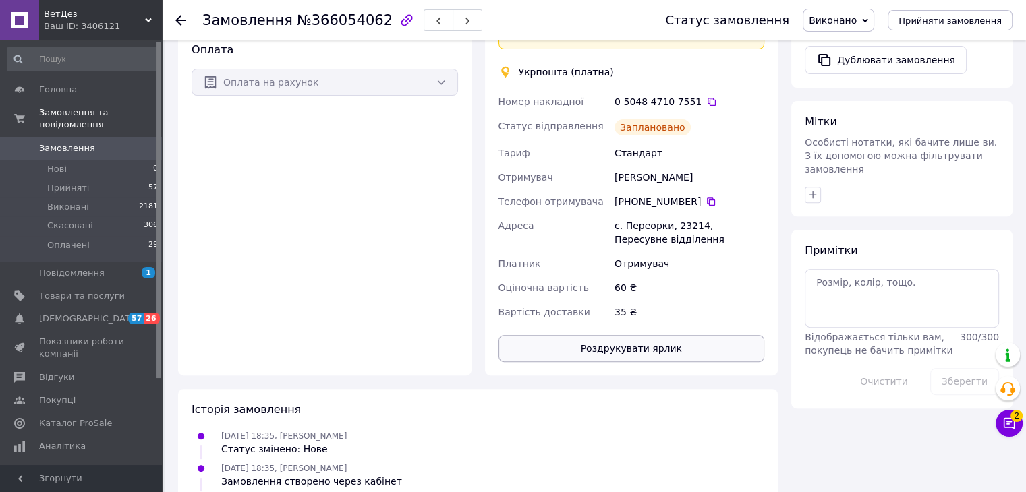
click at [658, 336] on button "Роздрукувати ярлик" at bounding box center [631, 348] width 266 height 27
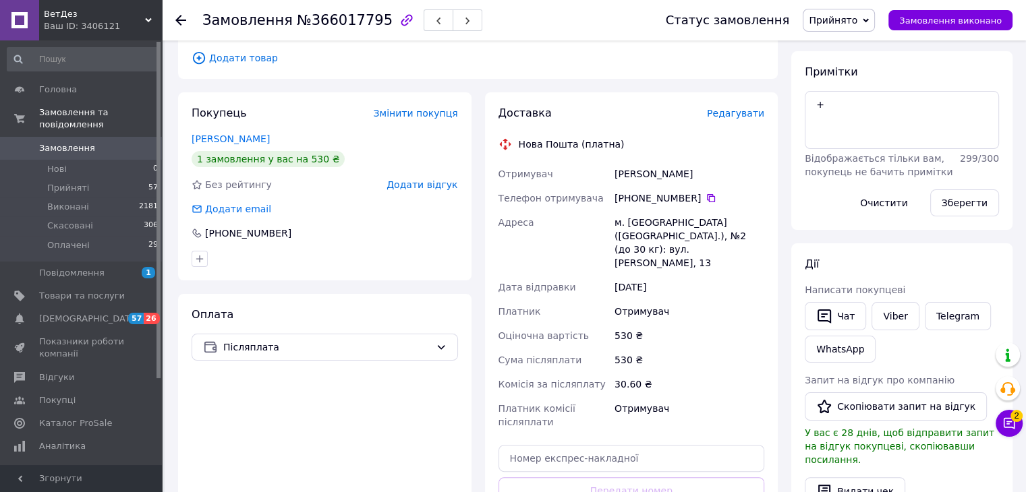
scroll to position [337, 0]
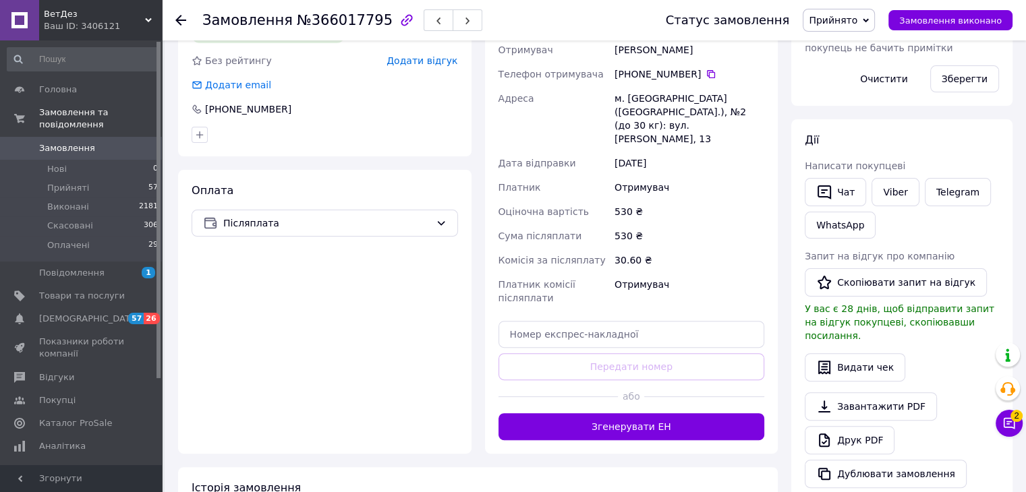
click at [660, 413] on button "Згенерувати ЕН" at bounding box center [631, 426] width 266 height 27
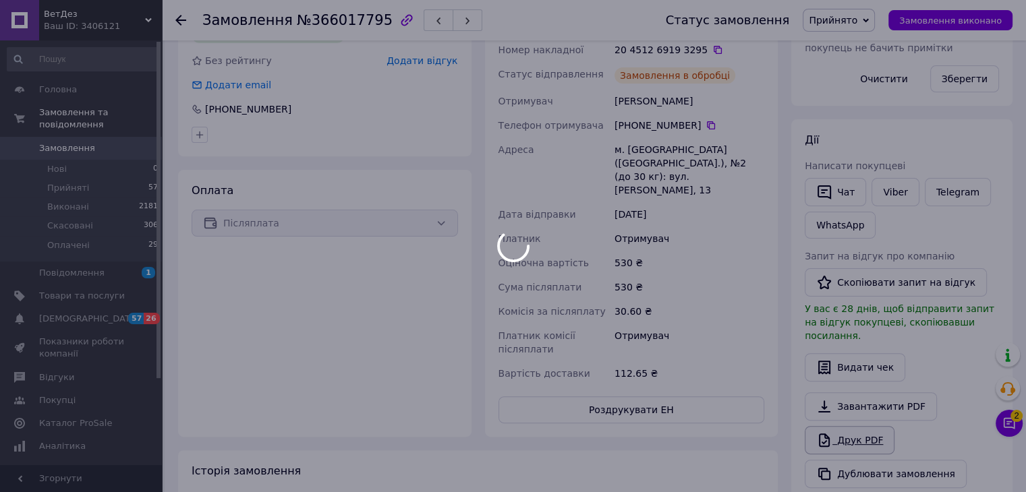
scroll to position [405, 0]
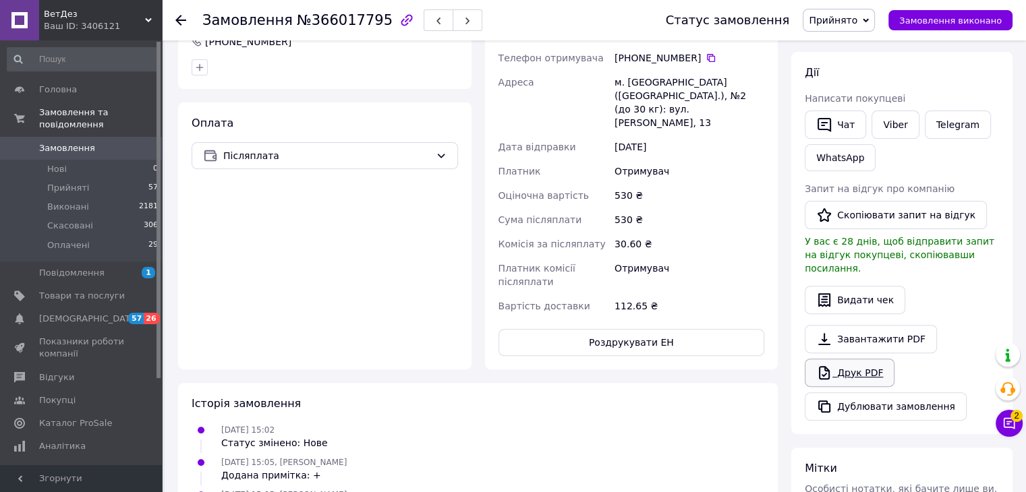
click at [850, 359] on link "Друк PDF" at bounding box center [850, 373] width 90 height 28
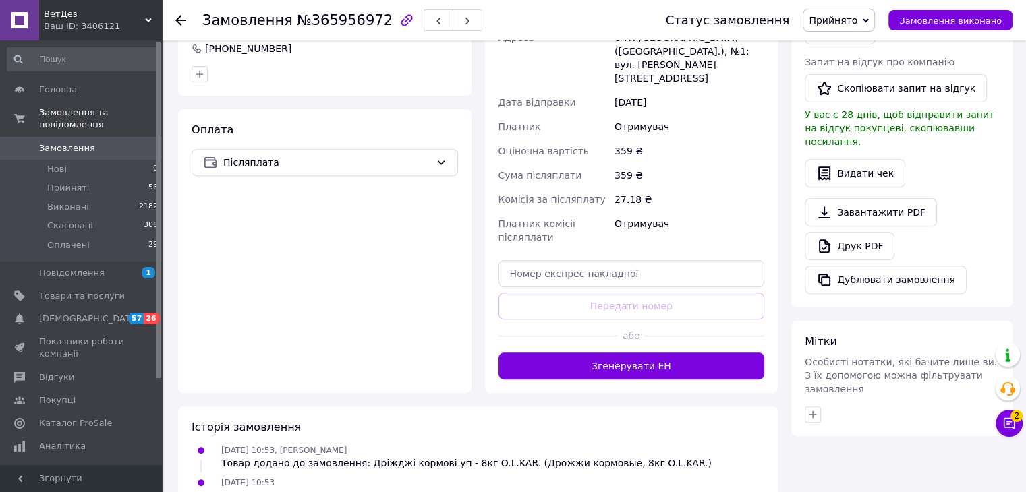
scroll to position [607, 0]
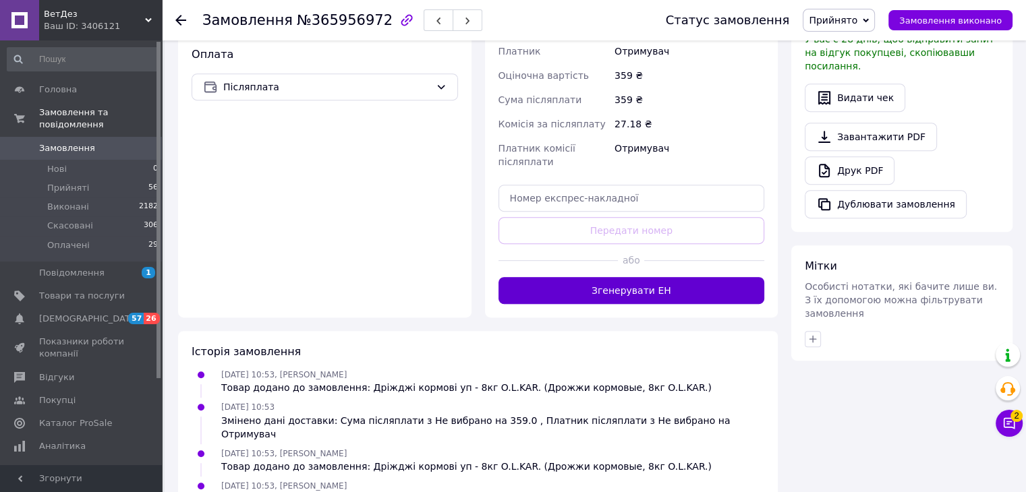
click at [629, 277] on button "Згенерувати ЕН" at bounding box center [631, 290] width 266 height 27
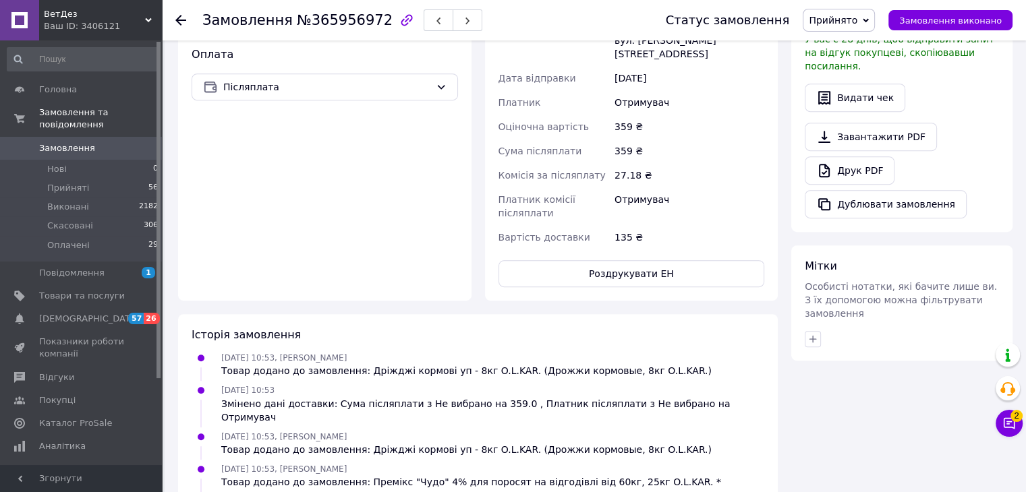
scroll to position [165, 0]
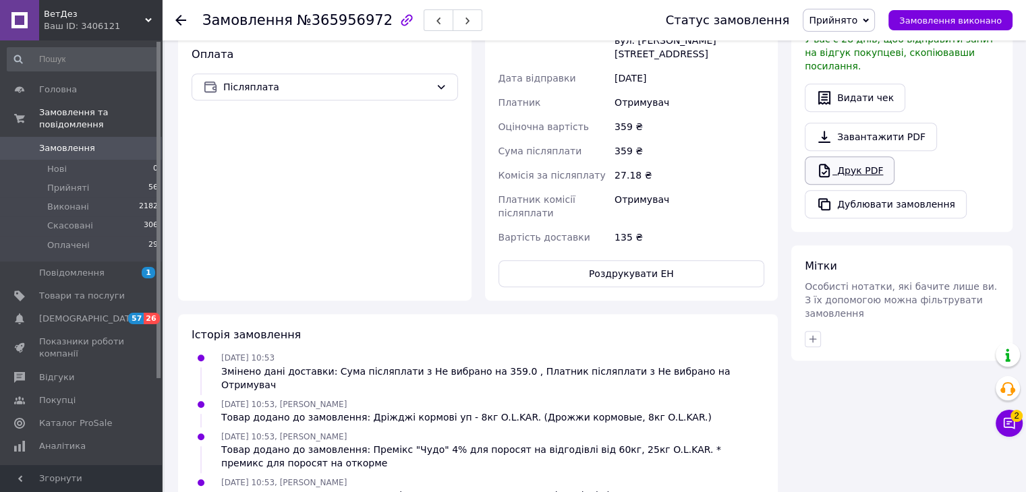
click at [853, 160] on link "Друк PDF" at bounding box center [850, 170] width 90 height 28
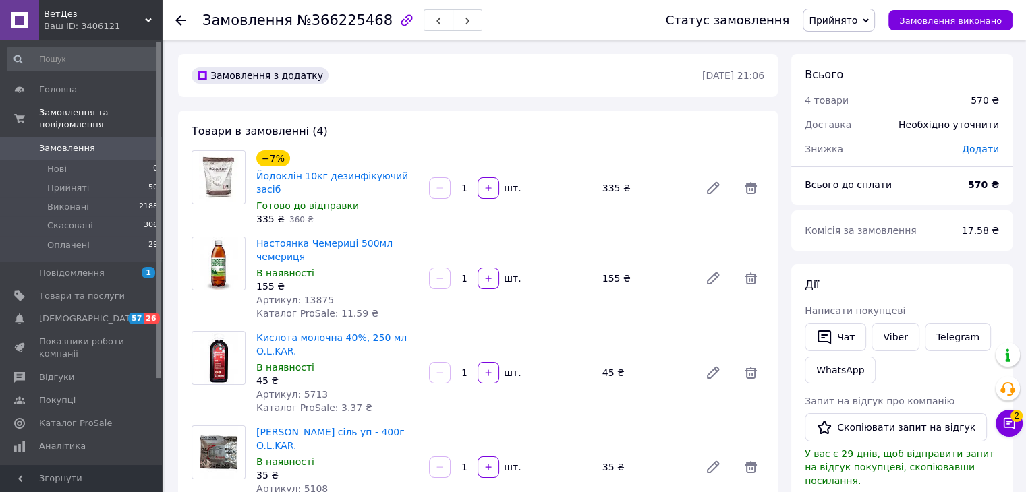
scroll to position [337, 0]
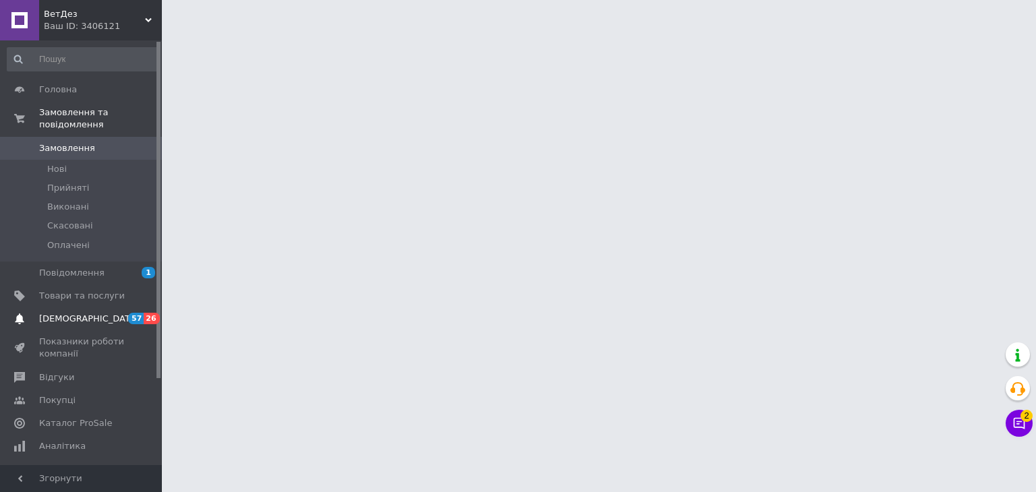
click at [107, 313] on span "[DEMOGRAPHIC_DATA]" at bounding box center [82, 319] width 86 height 12
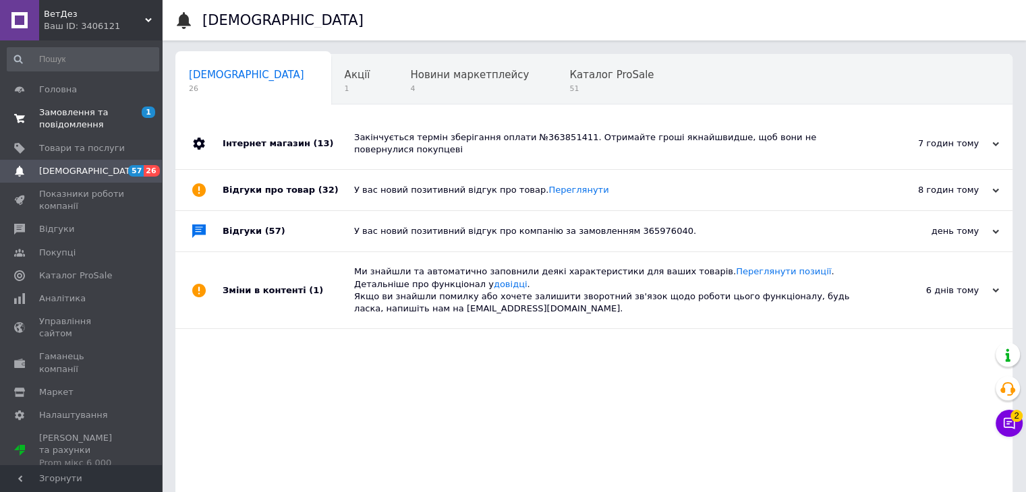
click at [84, 125] on span "Замовлення та повідомлення" at bounding box center [82, 119] width 86 height 24
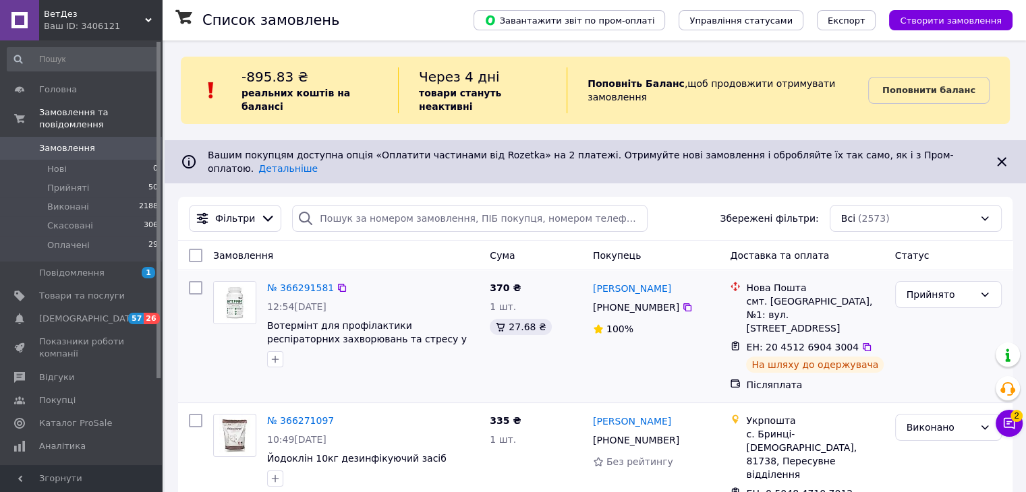
scroll to position [202, 0]
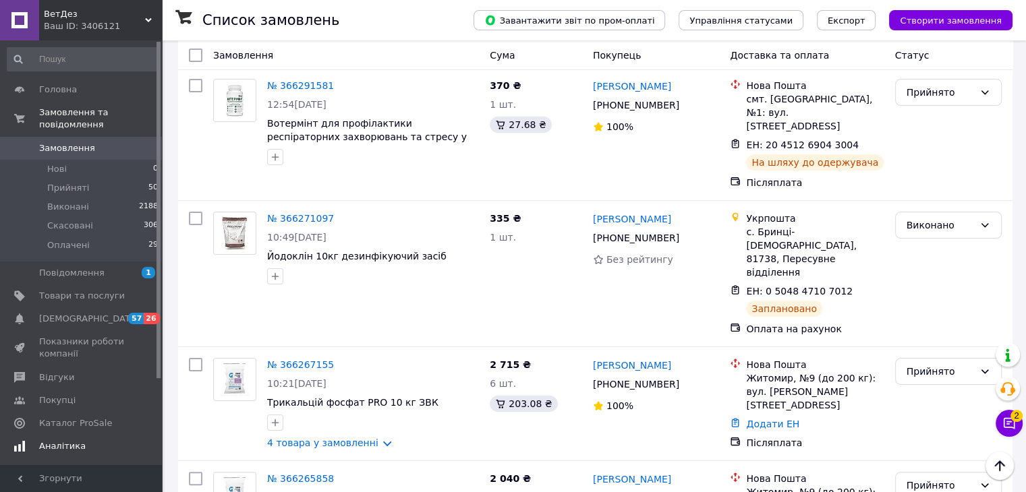
click at [117, 313] on span "[DEMOGRAPHIC_DATA]" at bounding box center [82, 319] width 86 height 12
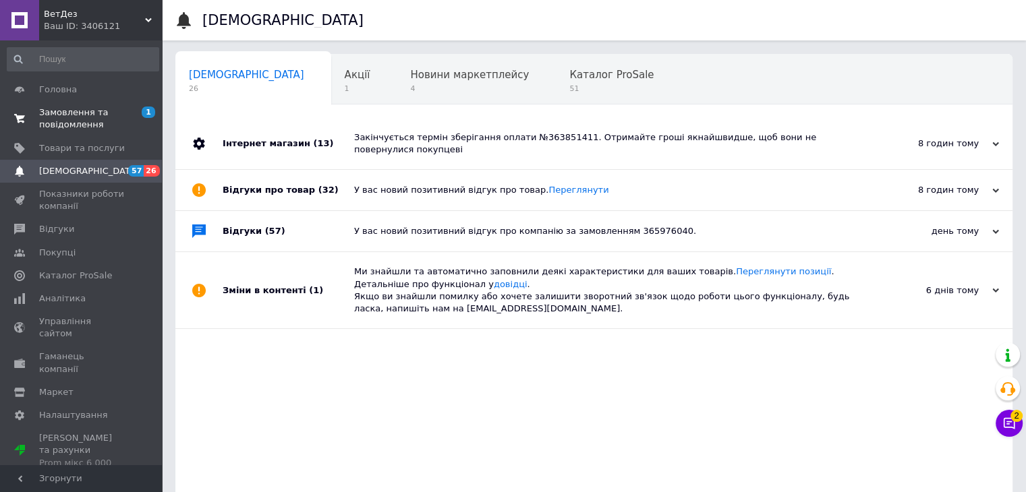
click at [82, 118] on span "Замовлення та повідомлення" at bounding box center [82, 119] width 86 height 24
